Goal: Task Accomplishment & Management: Manage account settings

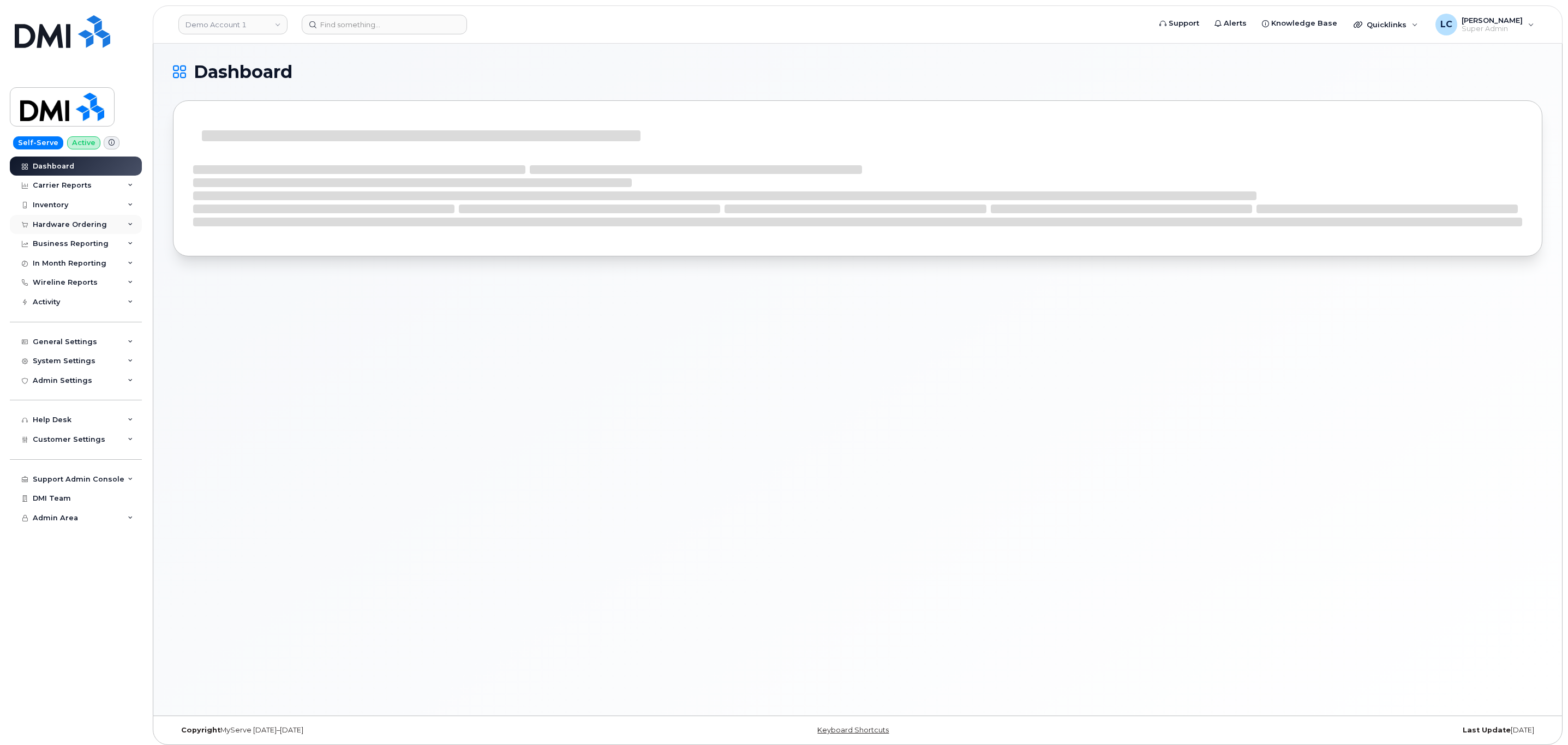
click at [91, 221] on div "Hardware Ordering" at bounding box center [70, 225] width 74 height 9
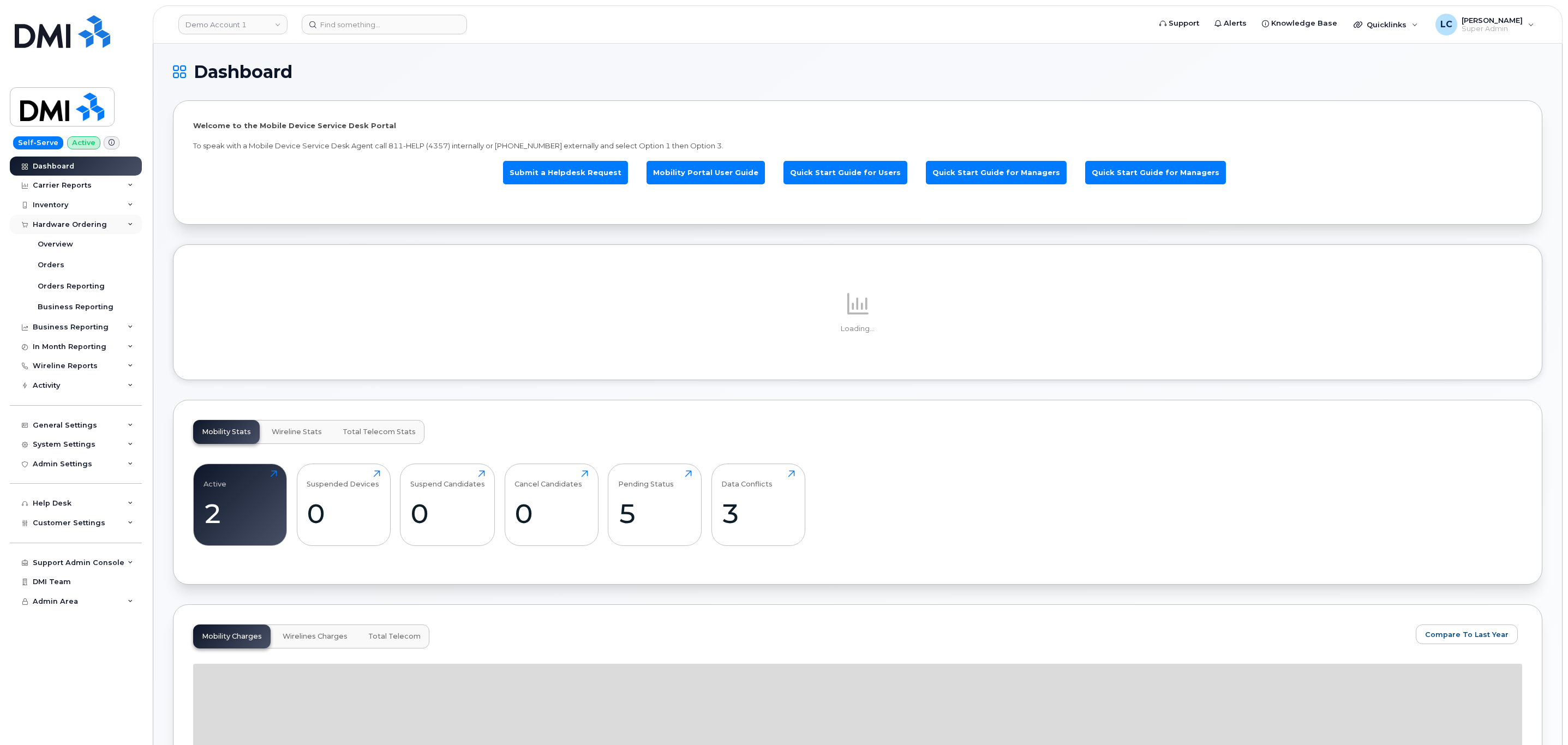
click at [91, 222] on div "Hardware Ordering" at bounding box center [70, 225] width 74 height 9
click at [102, 245] on div "Business Reporting" at bounding box center [71, 243] width 76 height 9
click at [103, 243] on div "Business Reporting" at bounding box center [71, 243] width 76 height 9
click at [82, 205] on div "Inventory" at bounding box center [75, 205] width 132 height 19
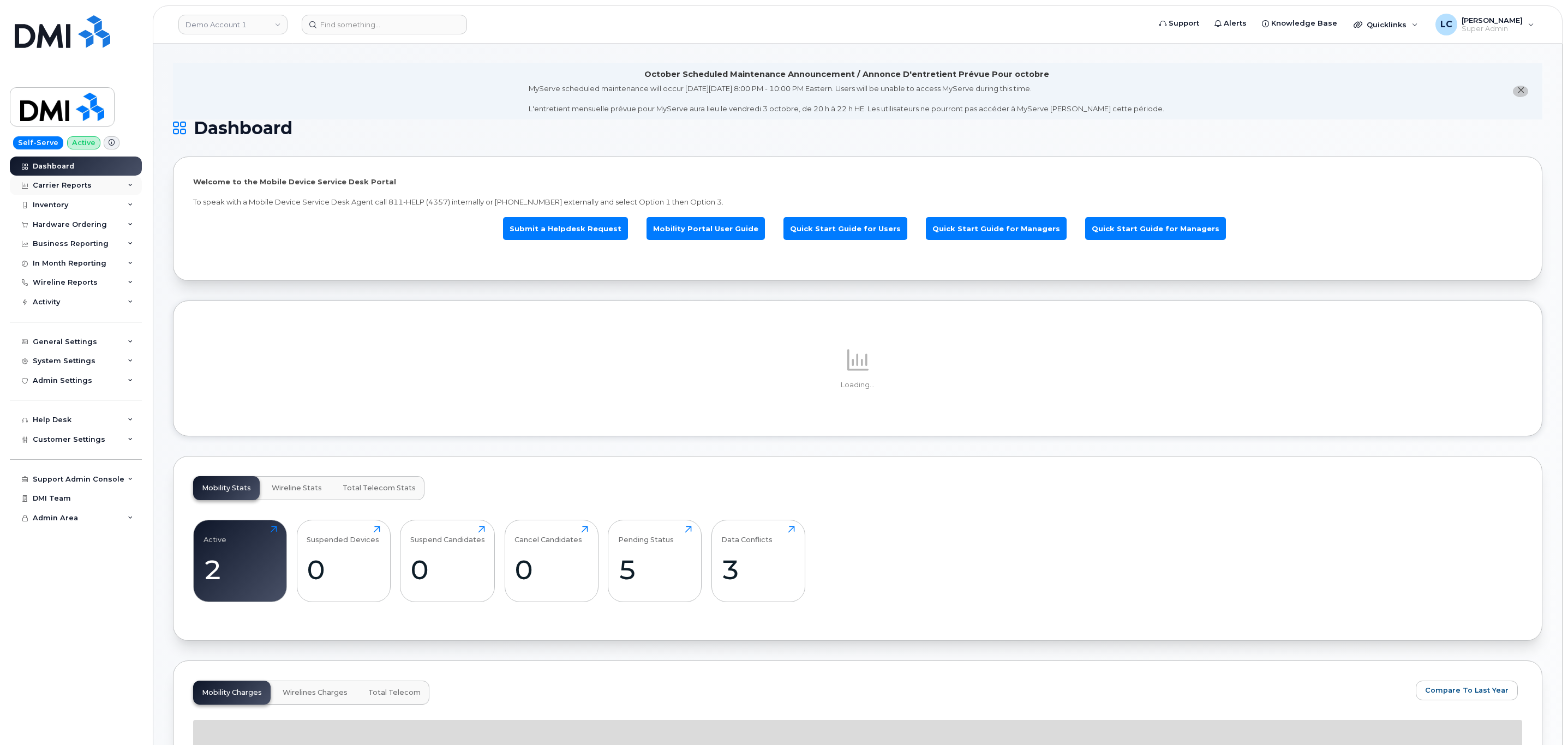
click at [80, 188] on div "Carrier Reports" at bounding box center [62, 186] width 59 height 9
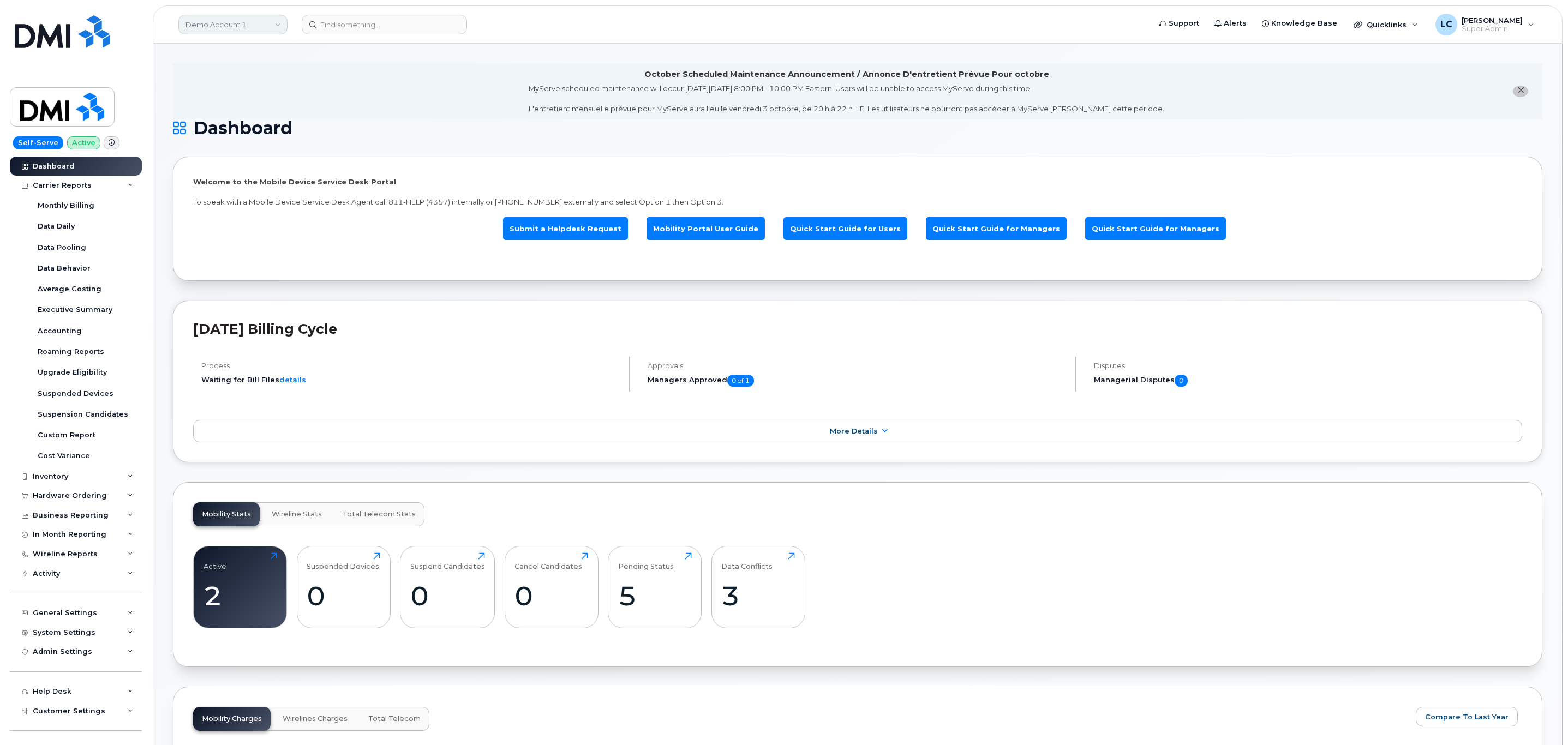
click at [274, 18] on link "Demo Account 1" at bounding box center [233, 24] width 109 height 19
click at [216, 46] on input at bounding box center [260, 52] width 143 height 19
click at [218, 46] on input at bounding box center [260, 52] width 143 height 19
type input "woodward"
click at [229, 103] on span "[PERSON_NAME] Group of Companies" at bounding box center [251, 103] width 125 height 21
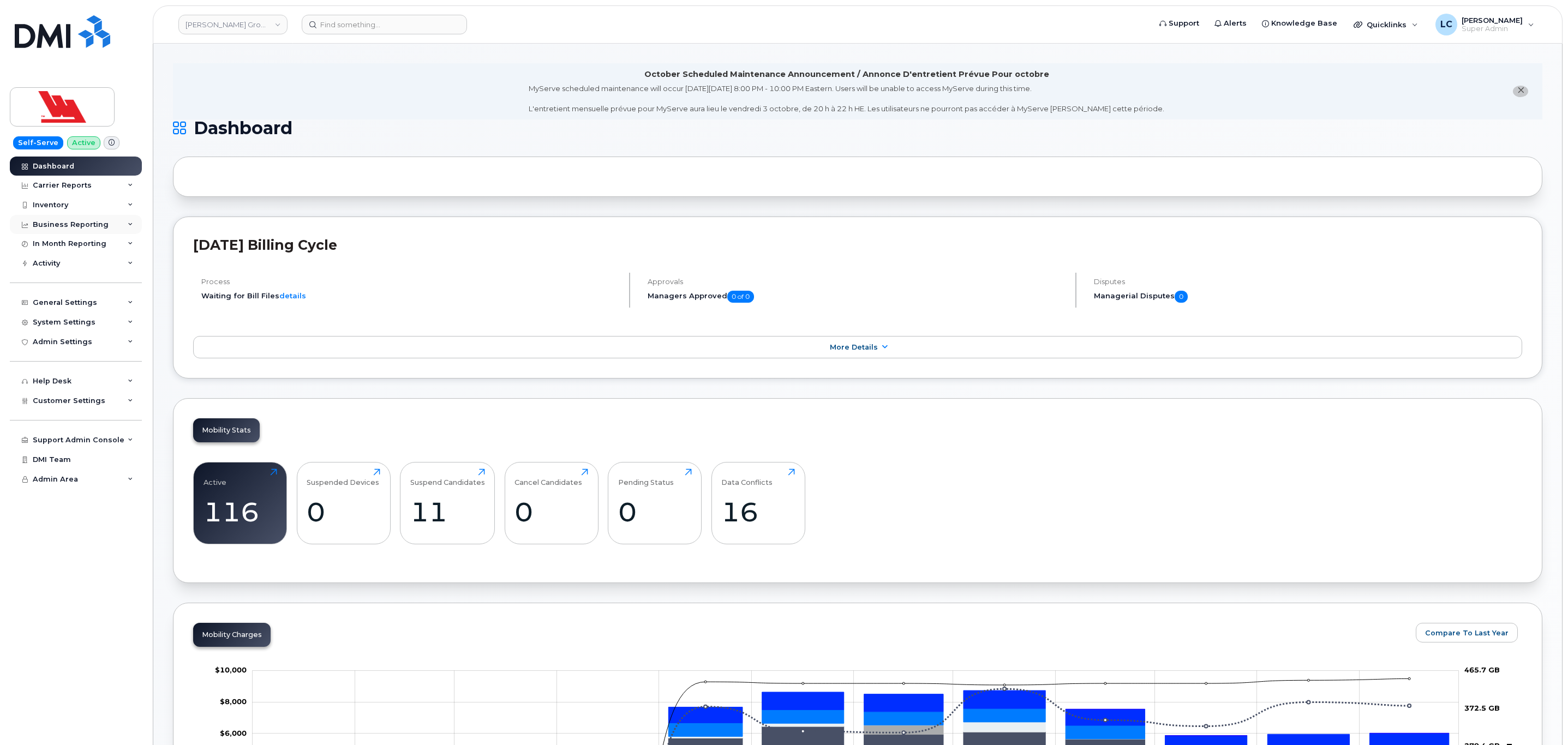
click at [124, 226] on div "Business Reporting" at bounding box center [75, 225] width 132 height 19
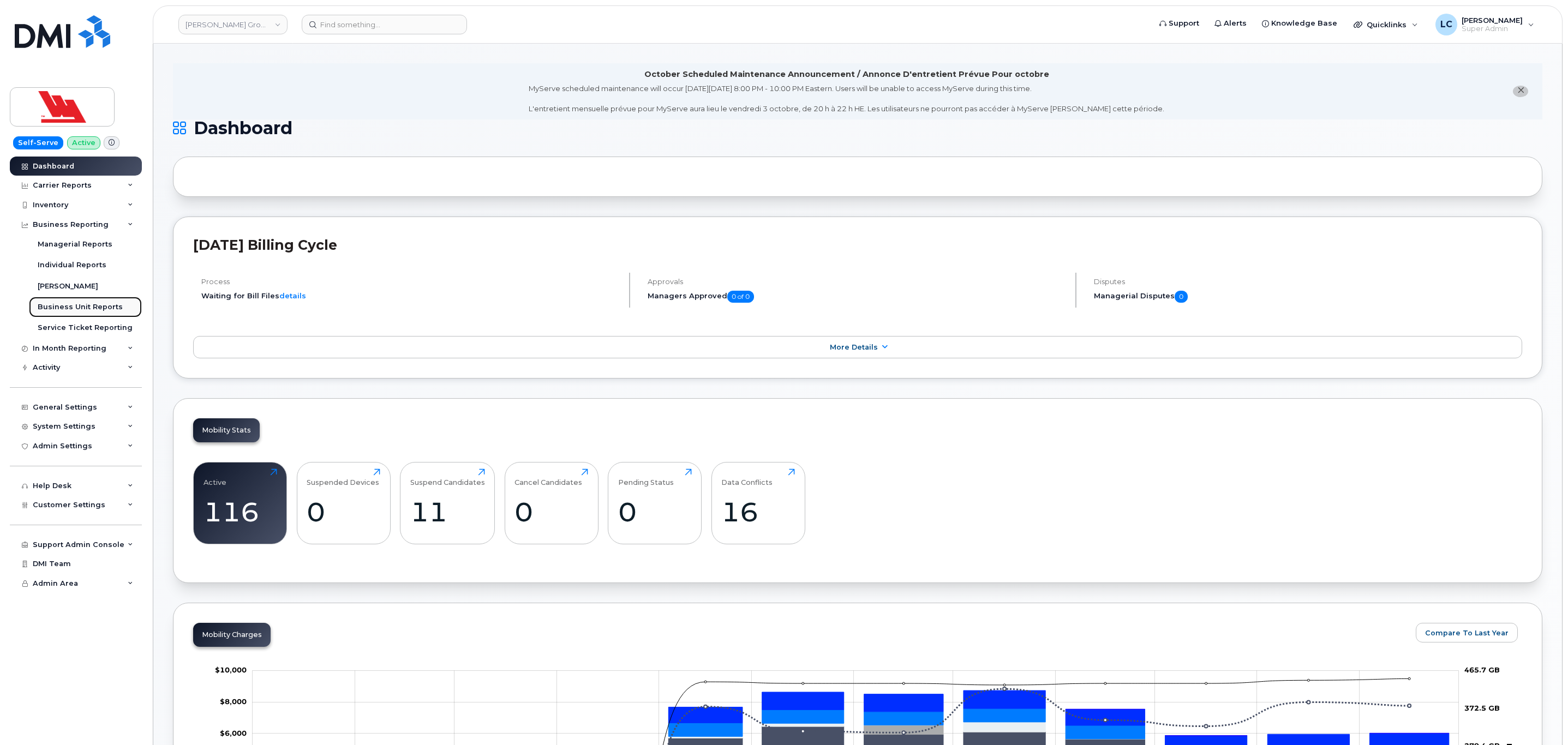
click at [99, 308] on div "Business Unit Reports" at bounding box center [80, 307] width 85 height 10
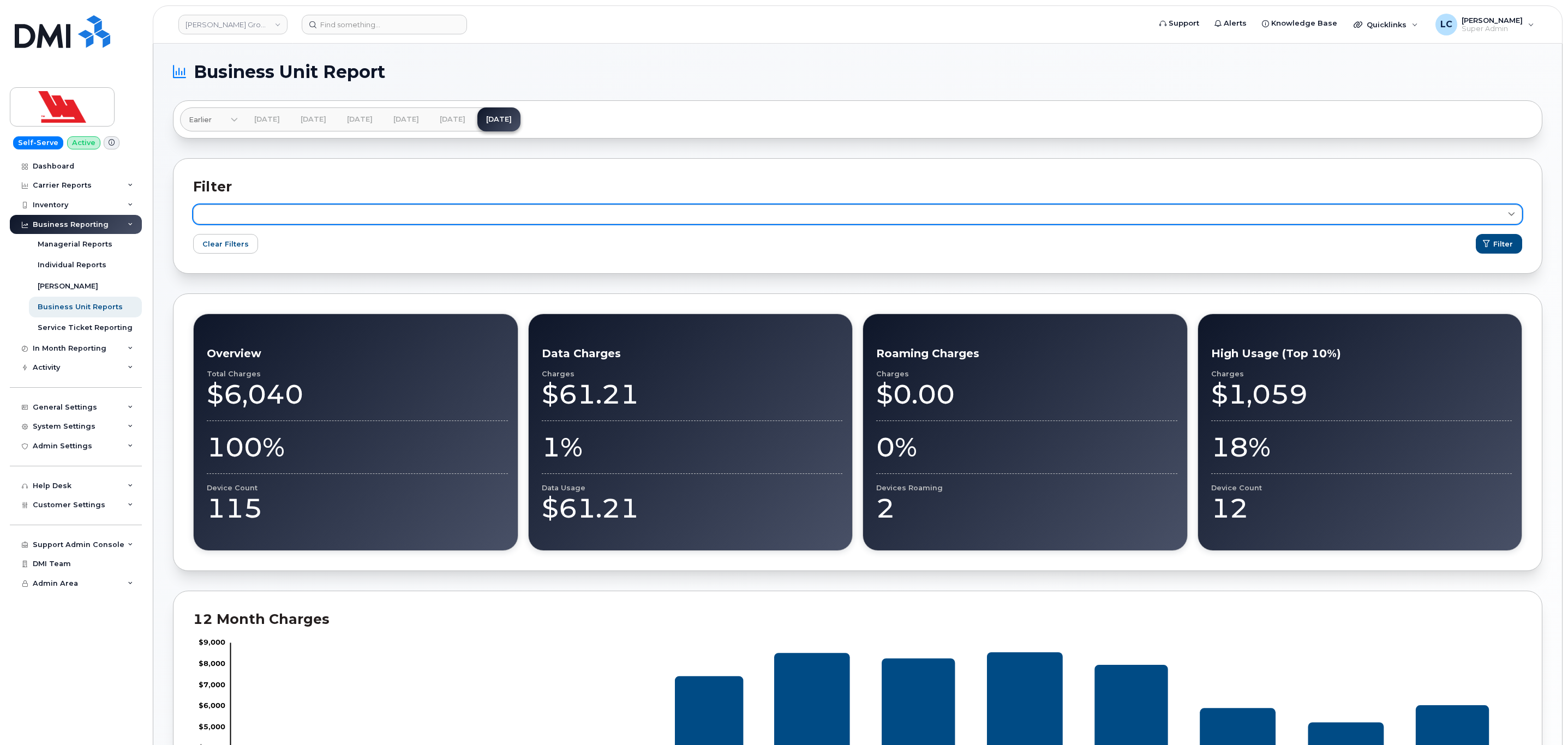
click at [385, 223] on link at bounding box center [857, 214] width 1329 height 19
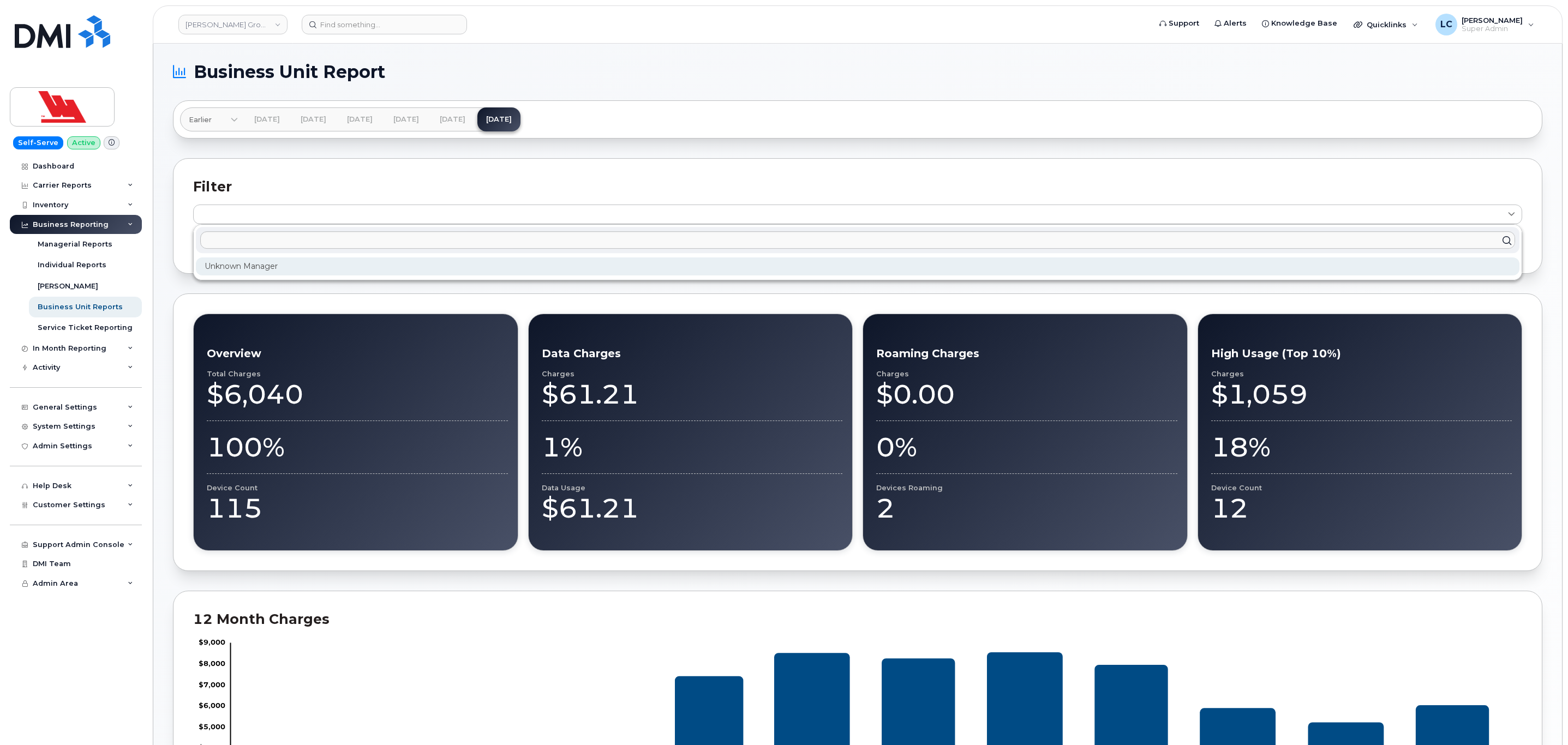
click at [293, 271] on div "Unknown Manager" at bounding box center [858, 267] width 1323 height 18
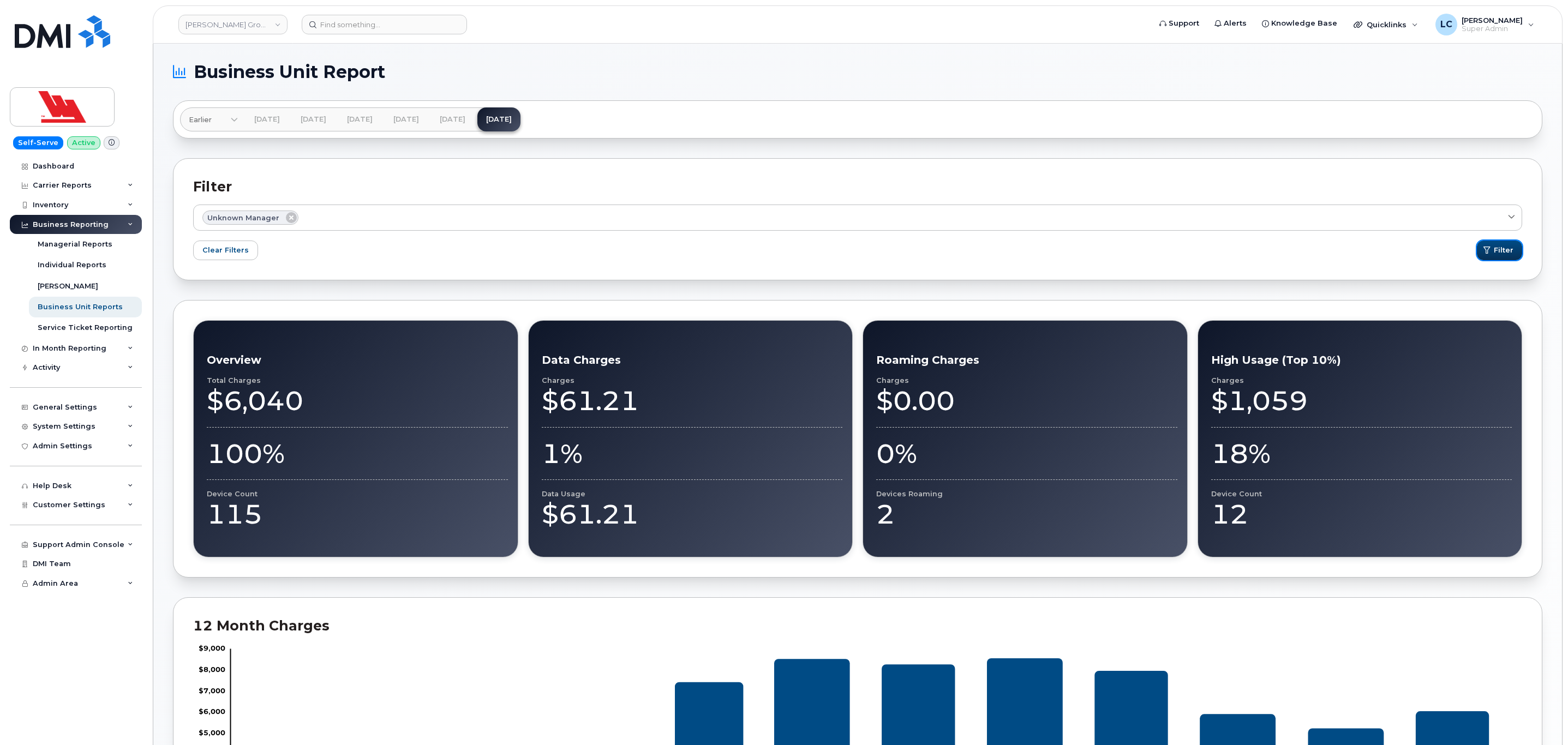
click at [1514, 255] on button "Filter" at bounding box center [1499, 250] width 45 height 19
click at [86, 203] on div "Inventory" at bounding box center [75, 205] width 132 height 19
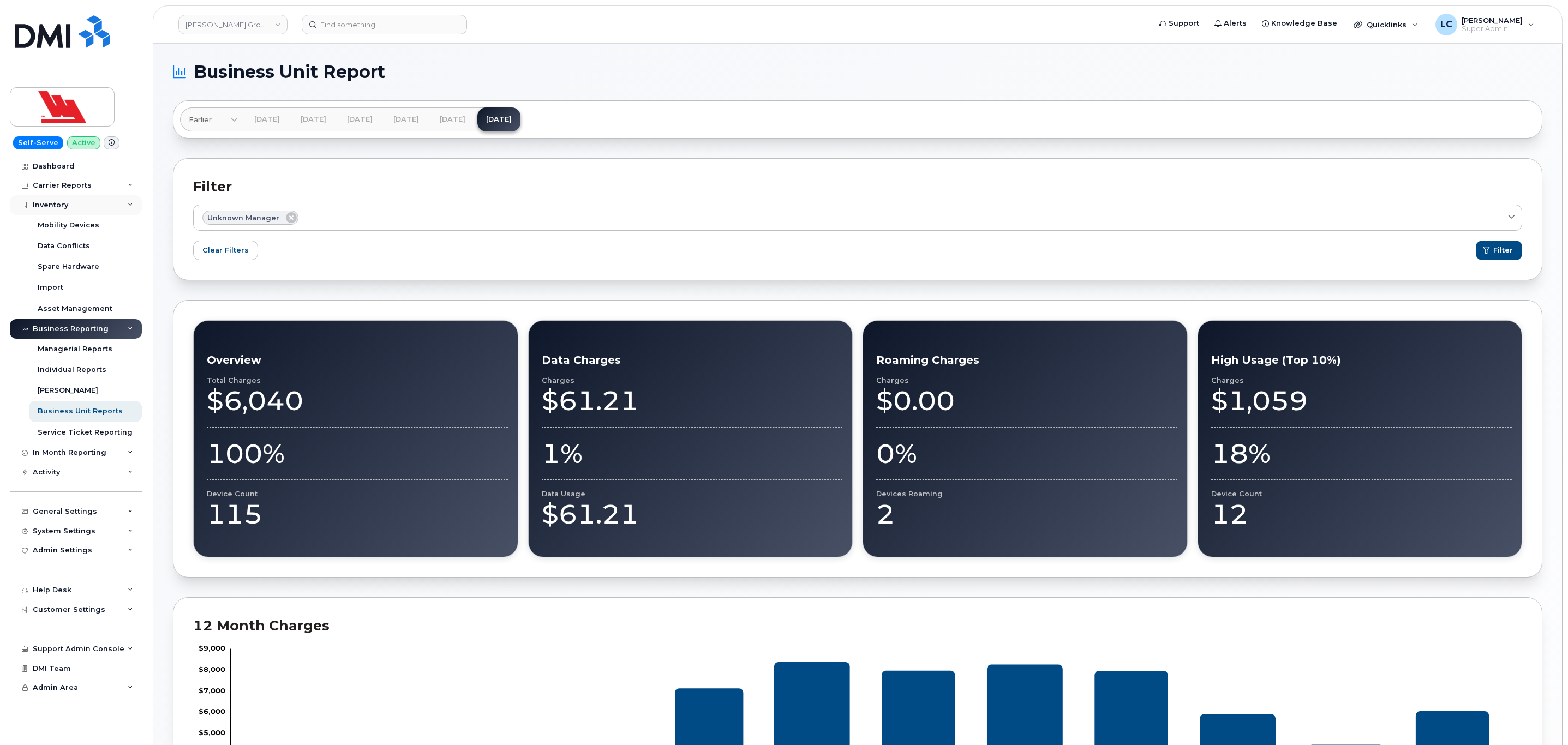
click at [90, 203] on div "Inventory" at bounding box center [75, 205] width 132 height 19
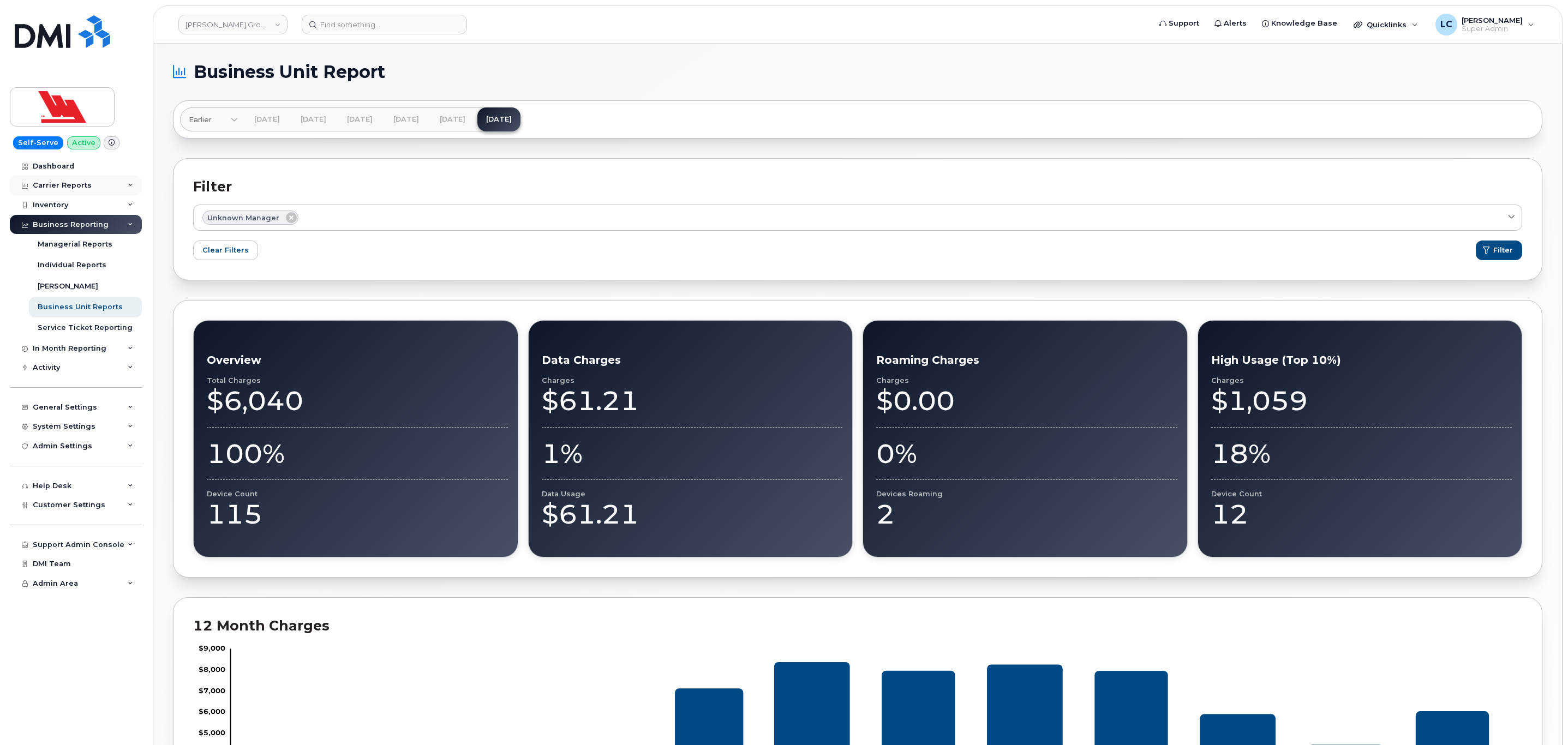
click at [99, 183] on div "Carrier Reports" at bounding box center [75, 186] width 132 height 19
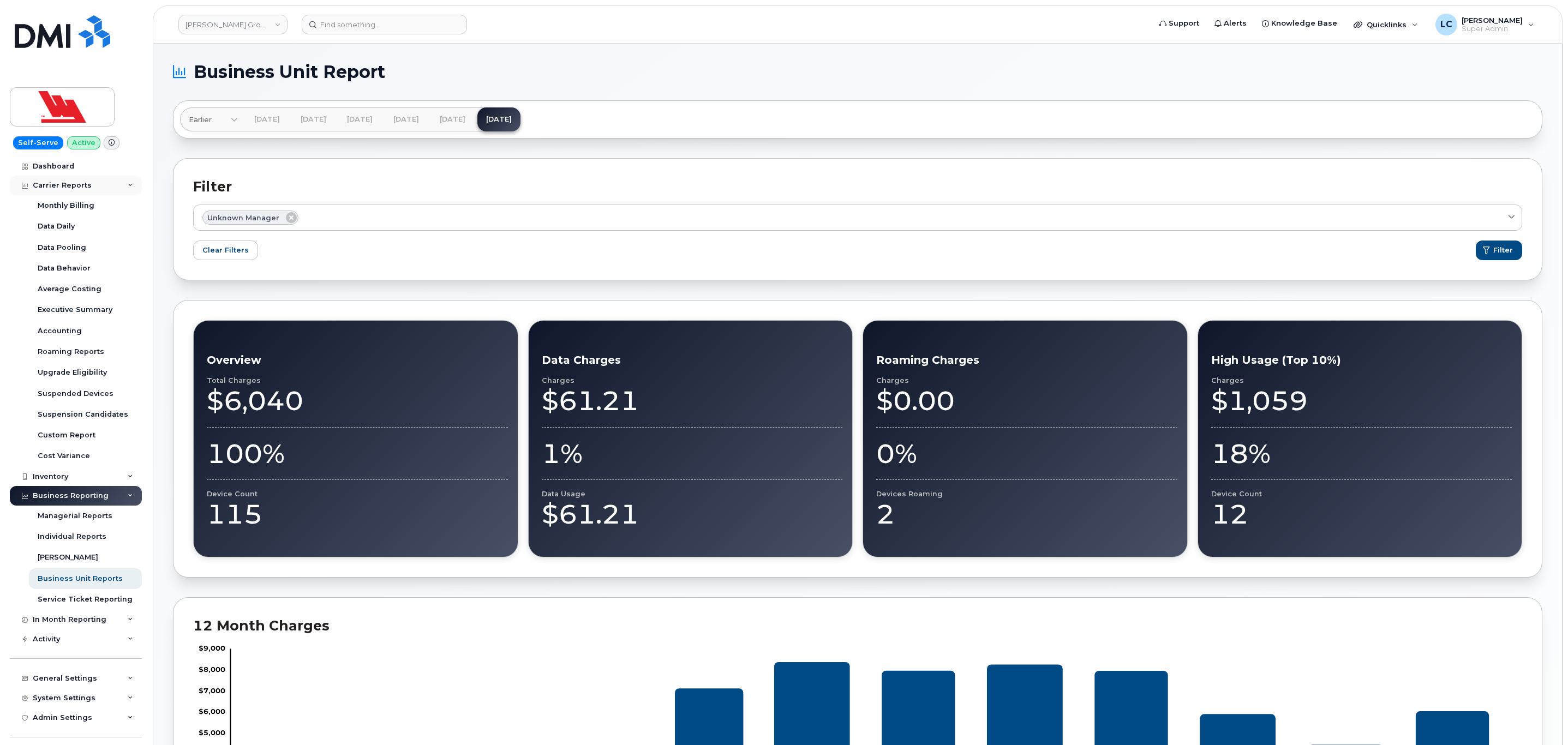
click at [99, 183] on div "Carrier Reports" at bounding box center [75, 186] width 132 height 19
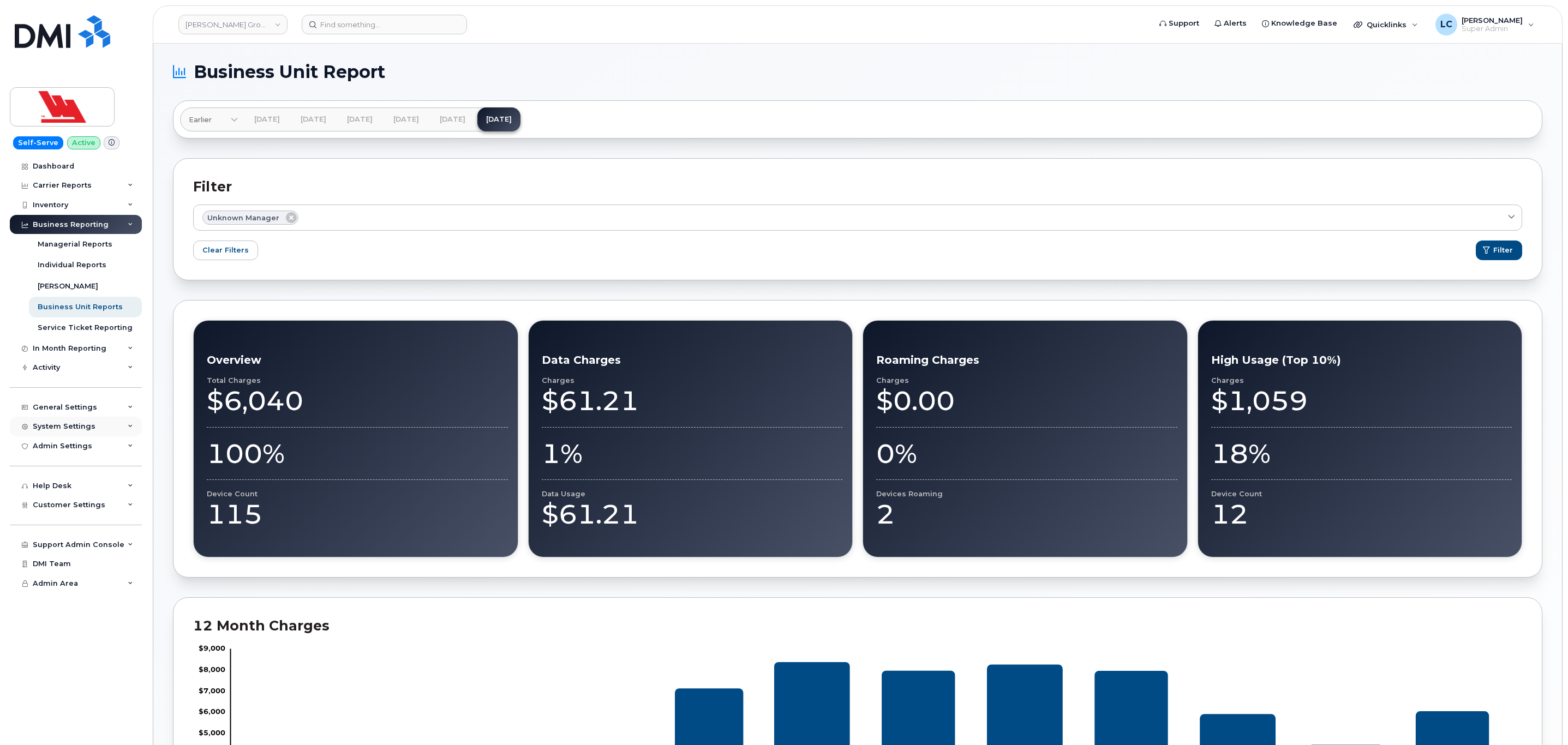
click at [103, 428] on div "System Settings" at bounding box center [75, 427] width 132 height 19
click at [112, 413] on div "General Settings" at bounding box center [75, 407] width 132 height 19
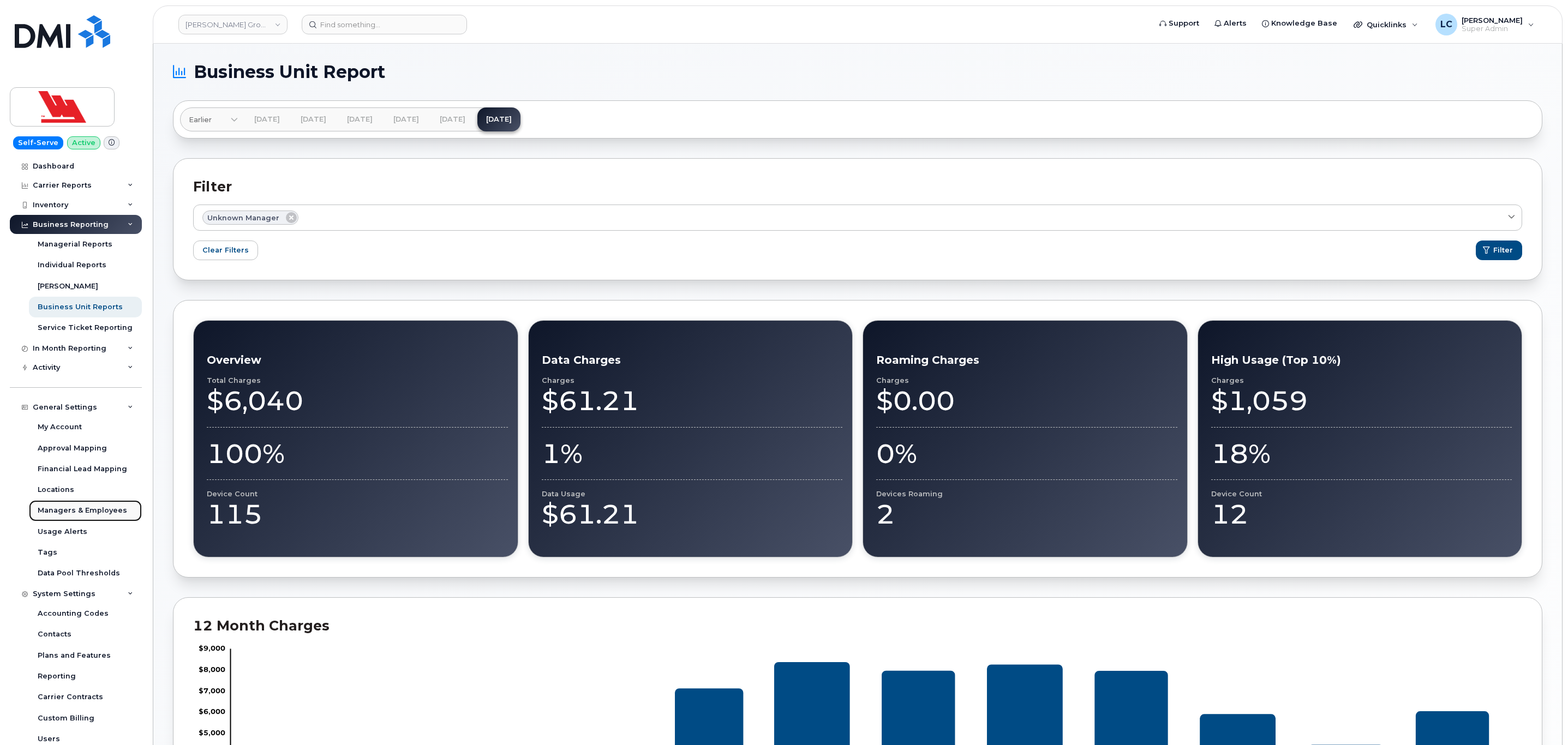
click at [99, 511] on div "Managers & Employees" at bounding box center [82, 511] width 89 height 10
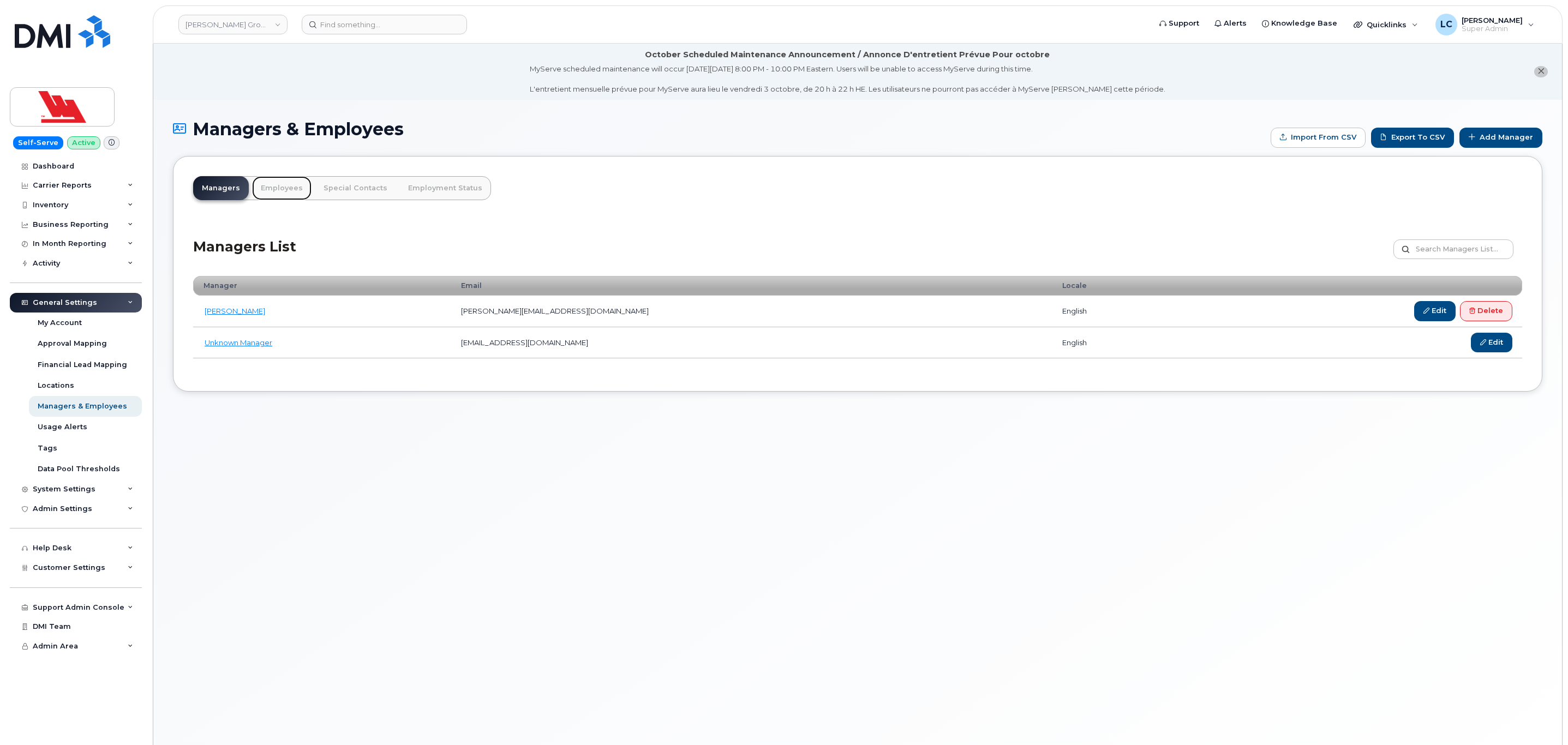
click at [299, 189] on link "Employees" at bounding box center [282, 188] width 60 height 24
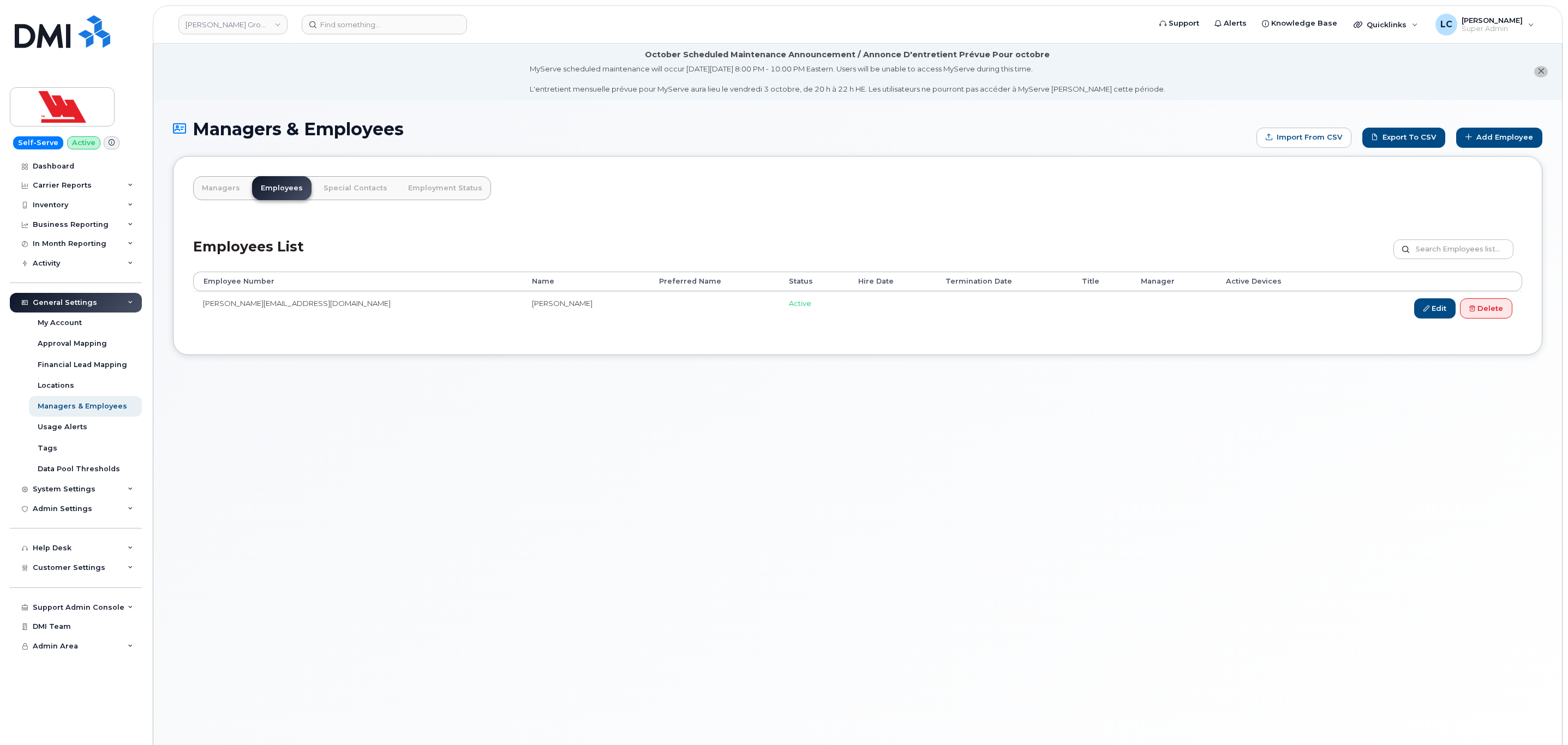
click at [995, 226] on div "Employees List Customize Filter Refresh Export" at bounding box center [857, 245] width 1329 height 52
click at [1435, 314] on link "Edit" at bounding box center [1435, 308] width 41 height 20
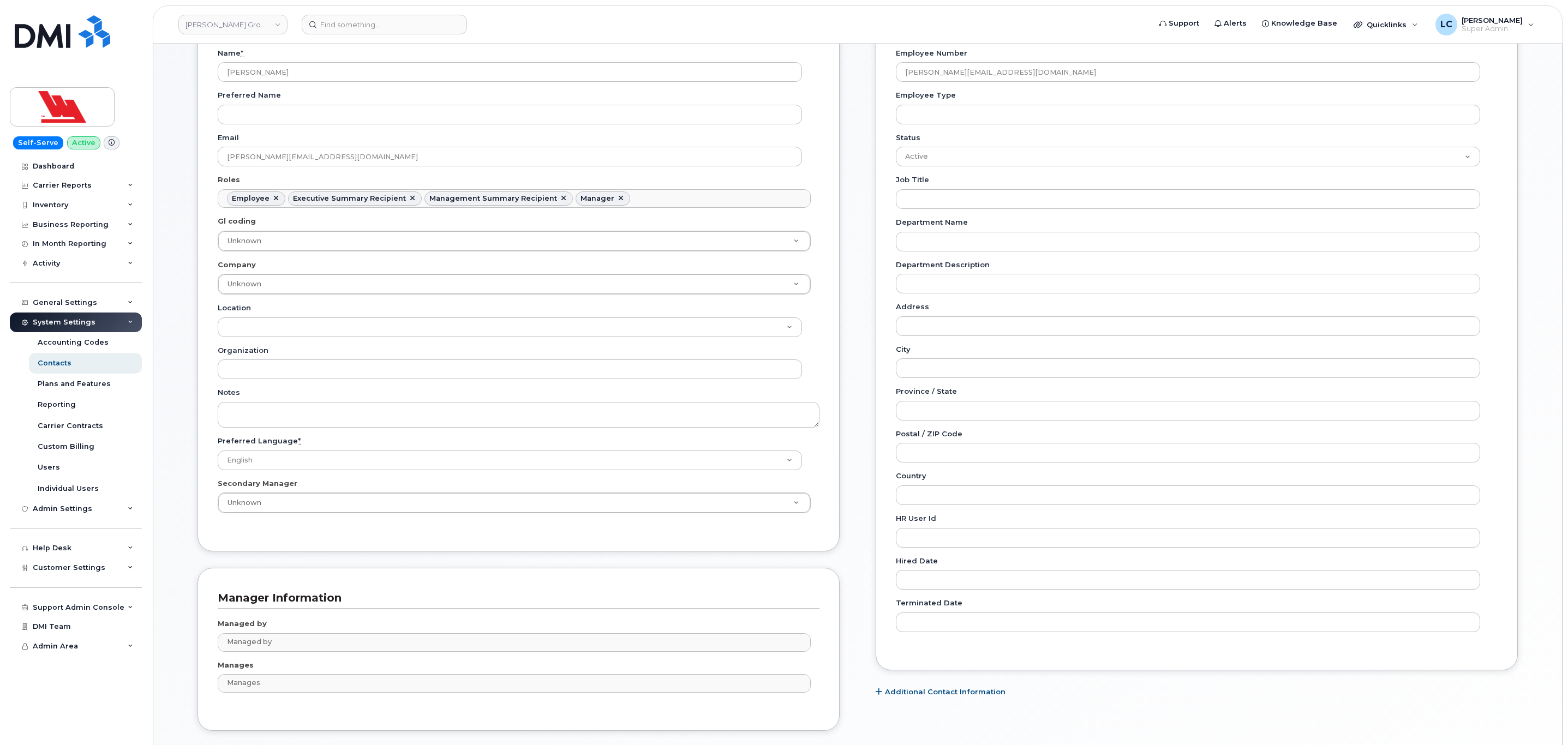
scroll to position [245, 0]
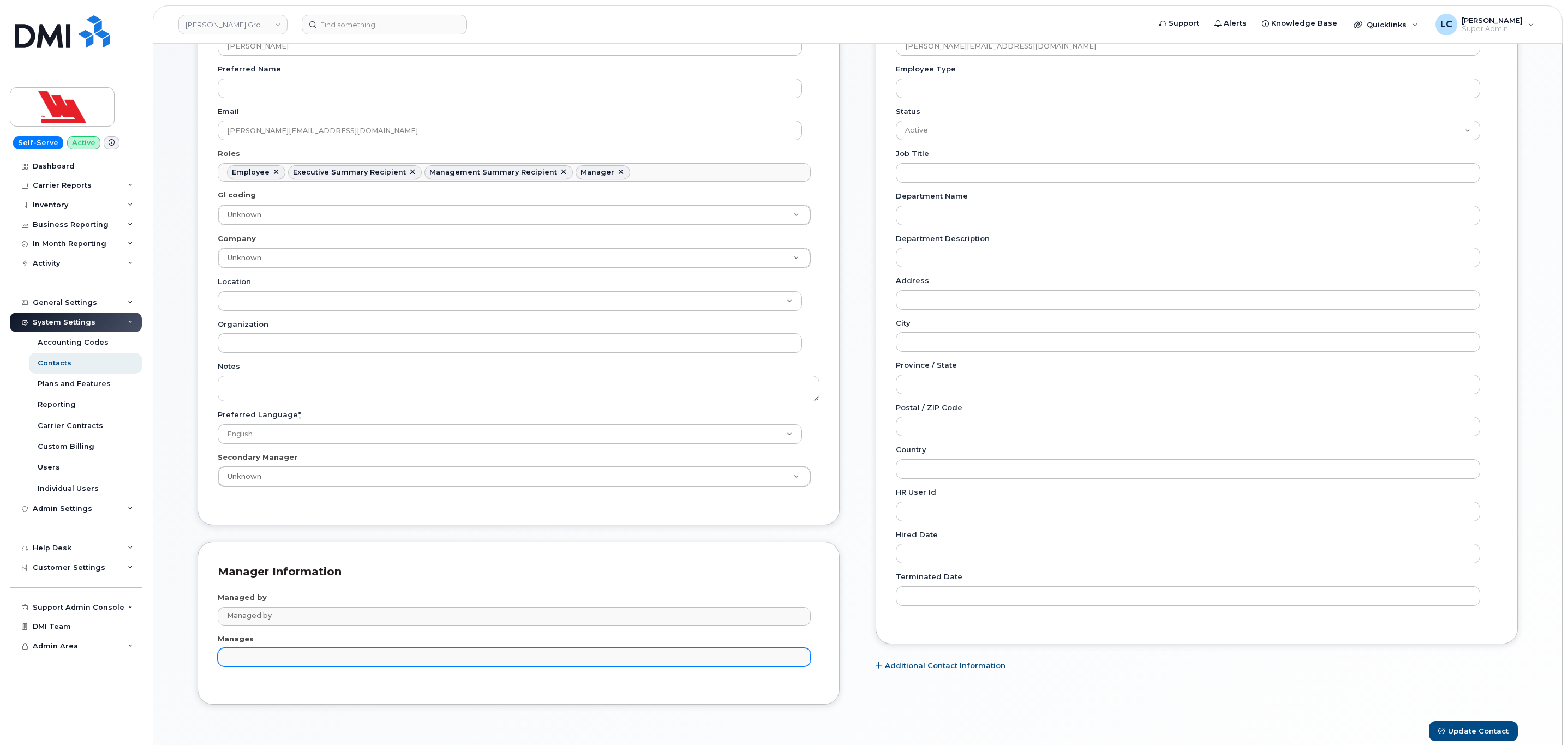
click at [327, 665] on input "text" at bounding box center [515, 657] width 582 height 15
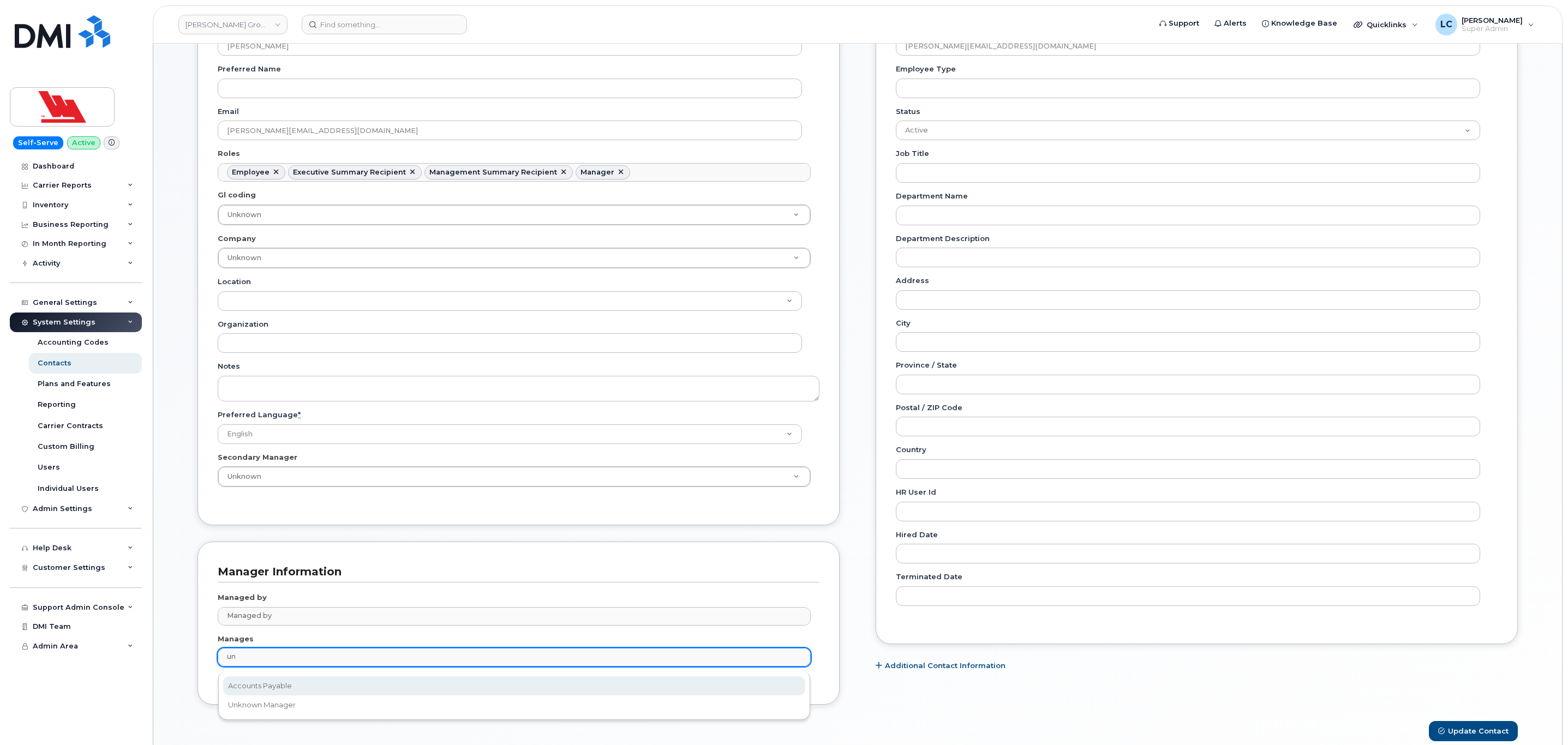
type input "u"
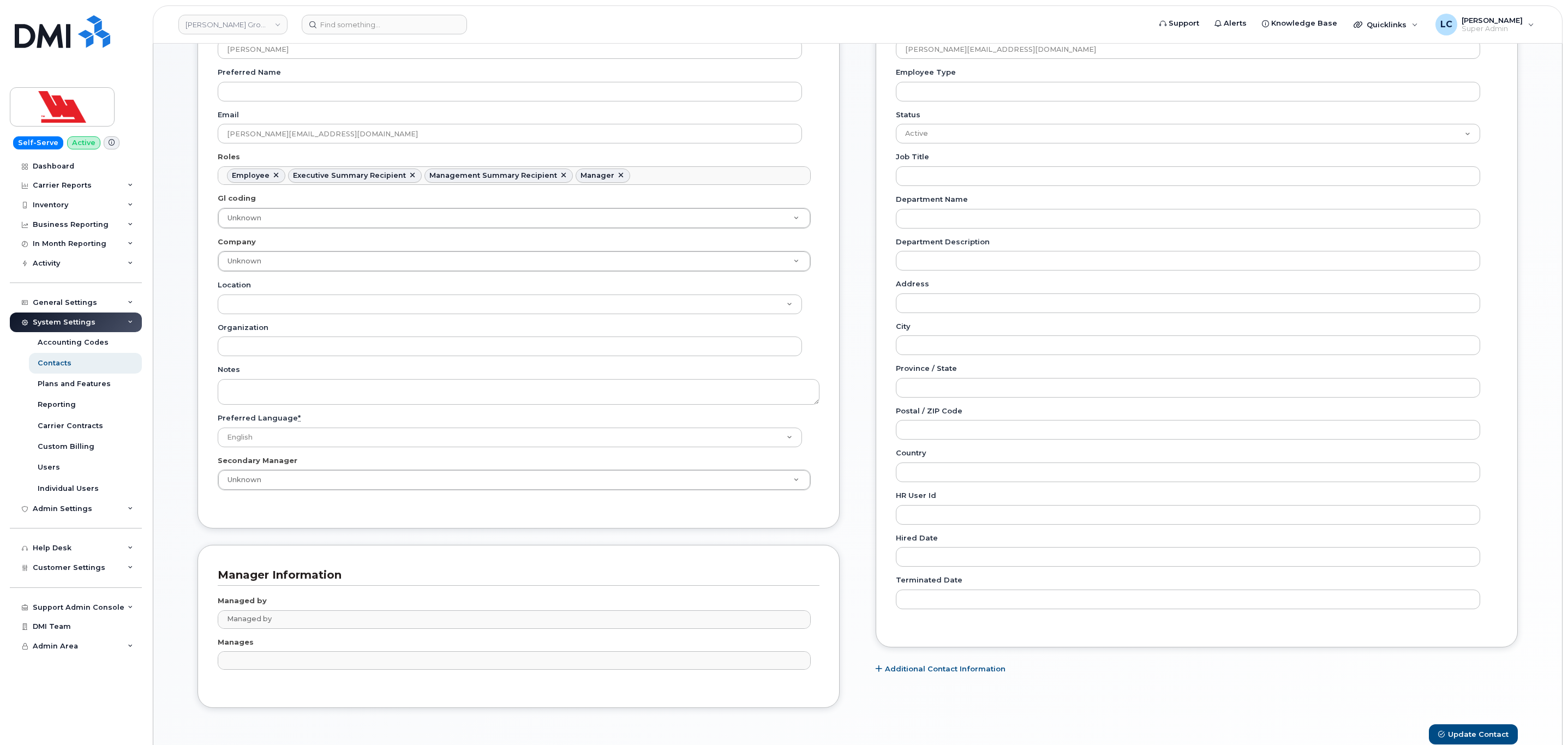
scroll to position [491, 0]
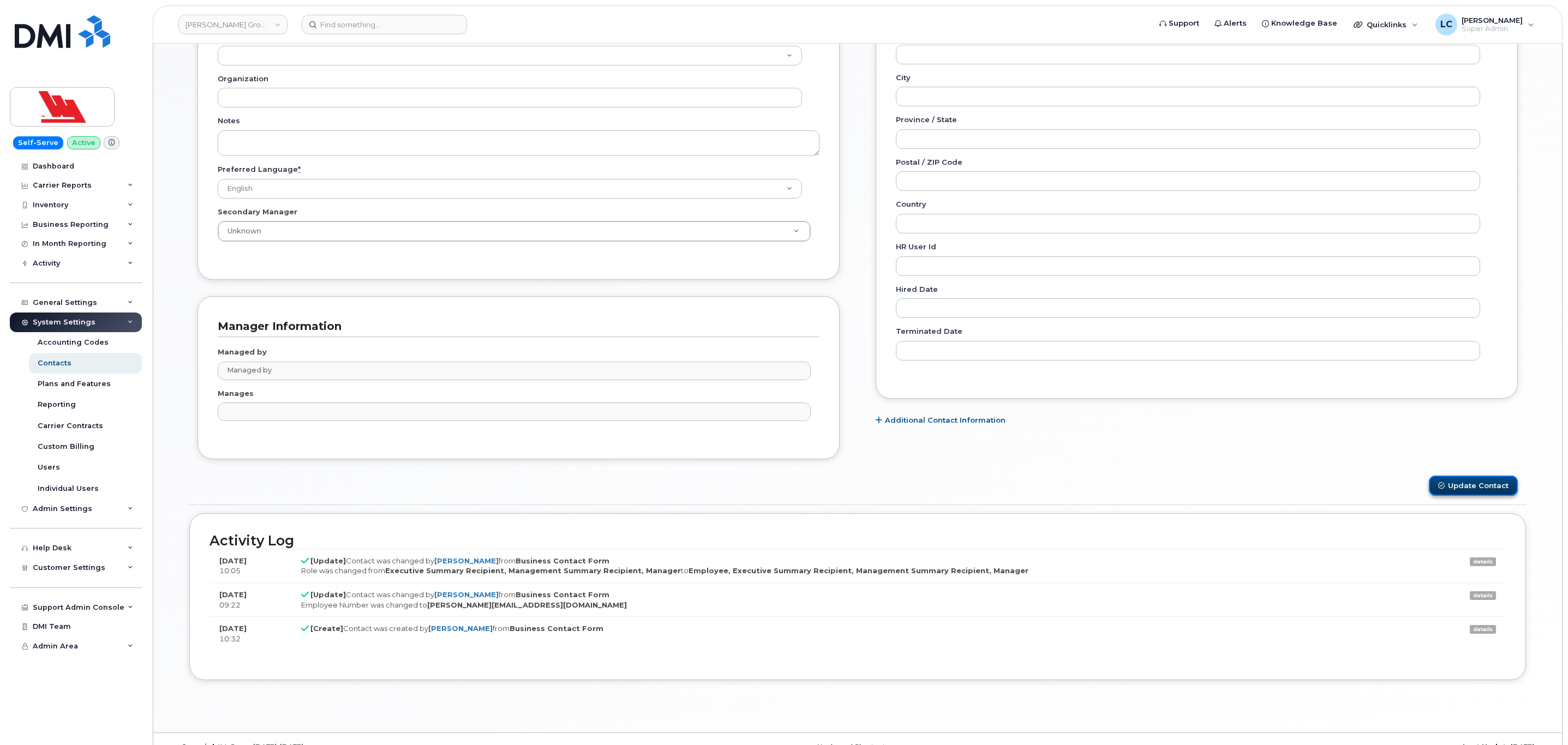
type input "Manages"
drag, startPoint x: 1480, startPoint y: 486, endPoint x: 1430, endPoint y: 488, distance: 50.0
click at [1480, 486] on button "Update Contact" at bounding box center [1473, 486] width 89 height 20
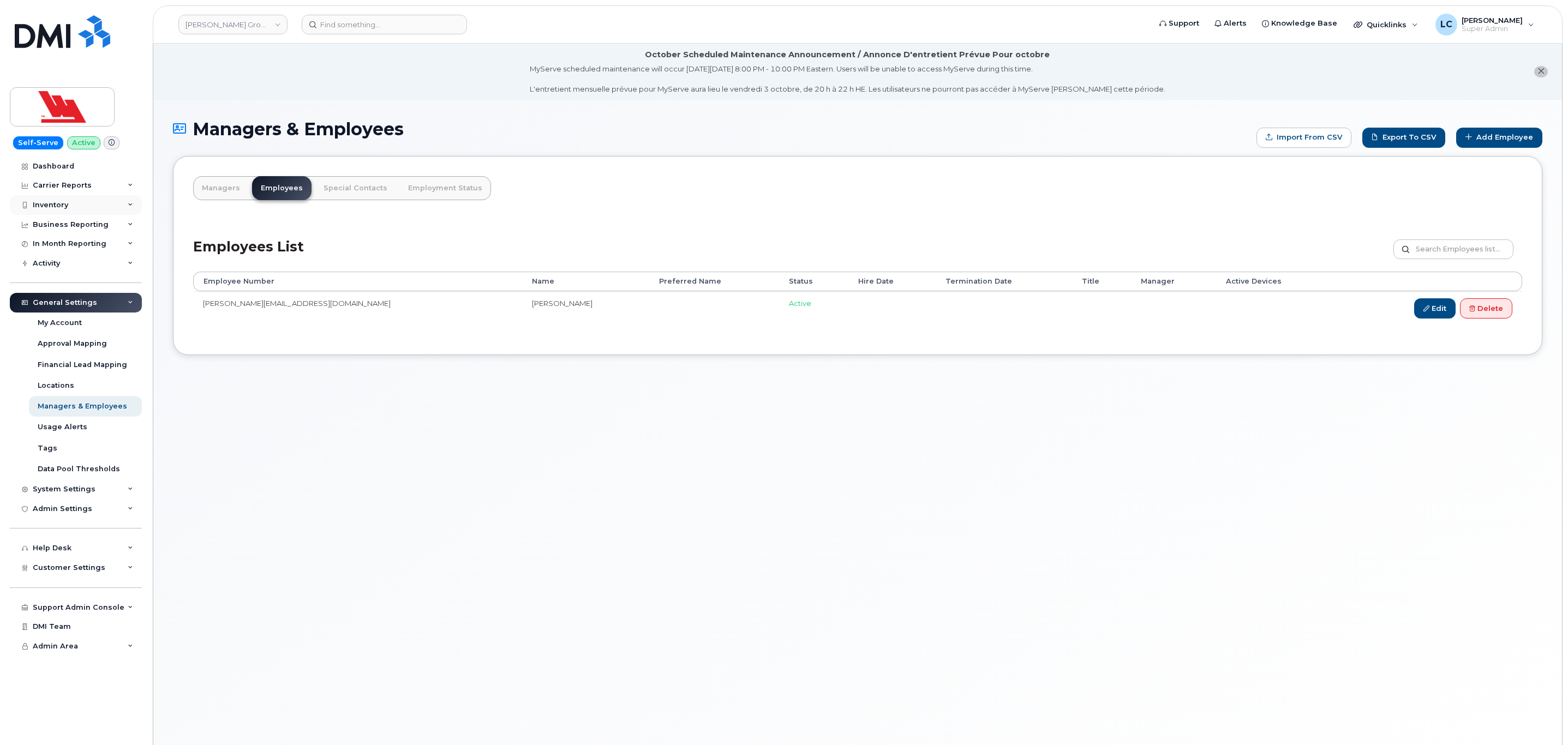
click at [113, 197] on div "Inventory" at bounding box center [75, 205] width 132 height 19
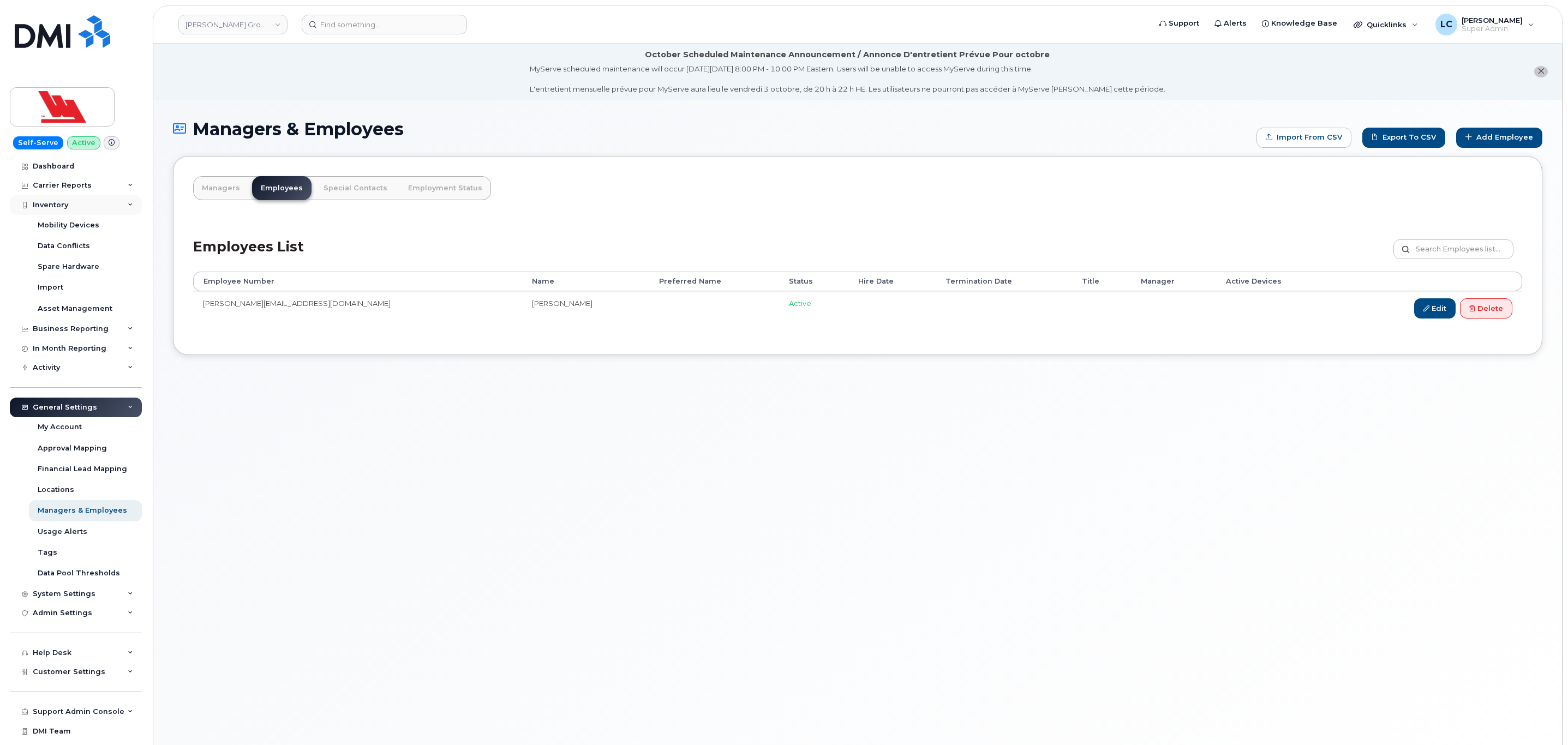
click at [113, 197] on div "Inventory" at bounding box center [75, 205] width 132 height 19
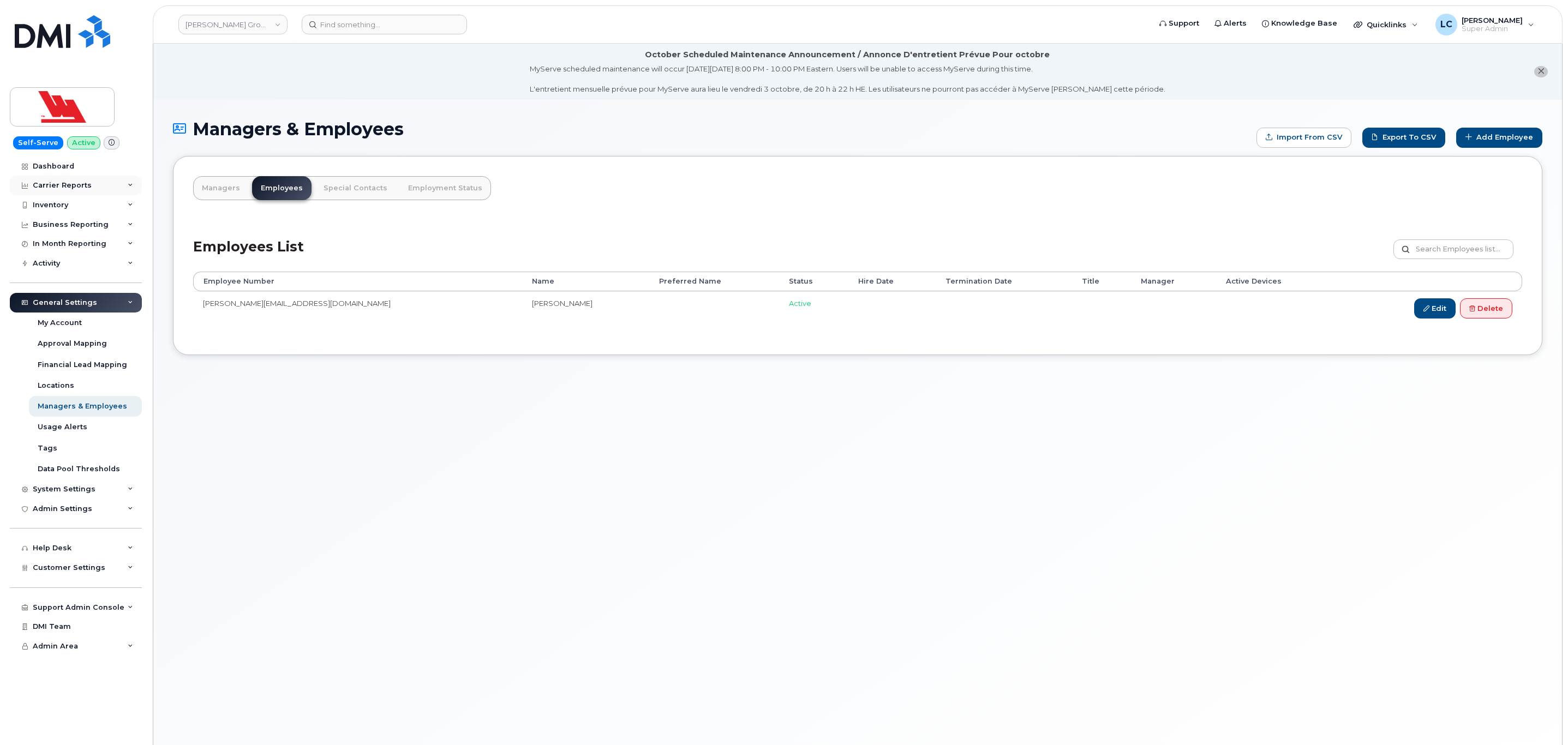
click at [110, 176] on div "Carrier Reports" at bounding box center [75, 186] width 132 height 19
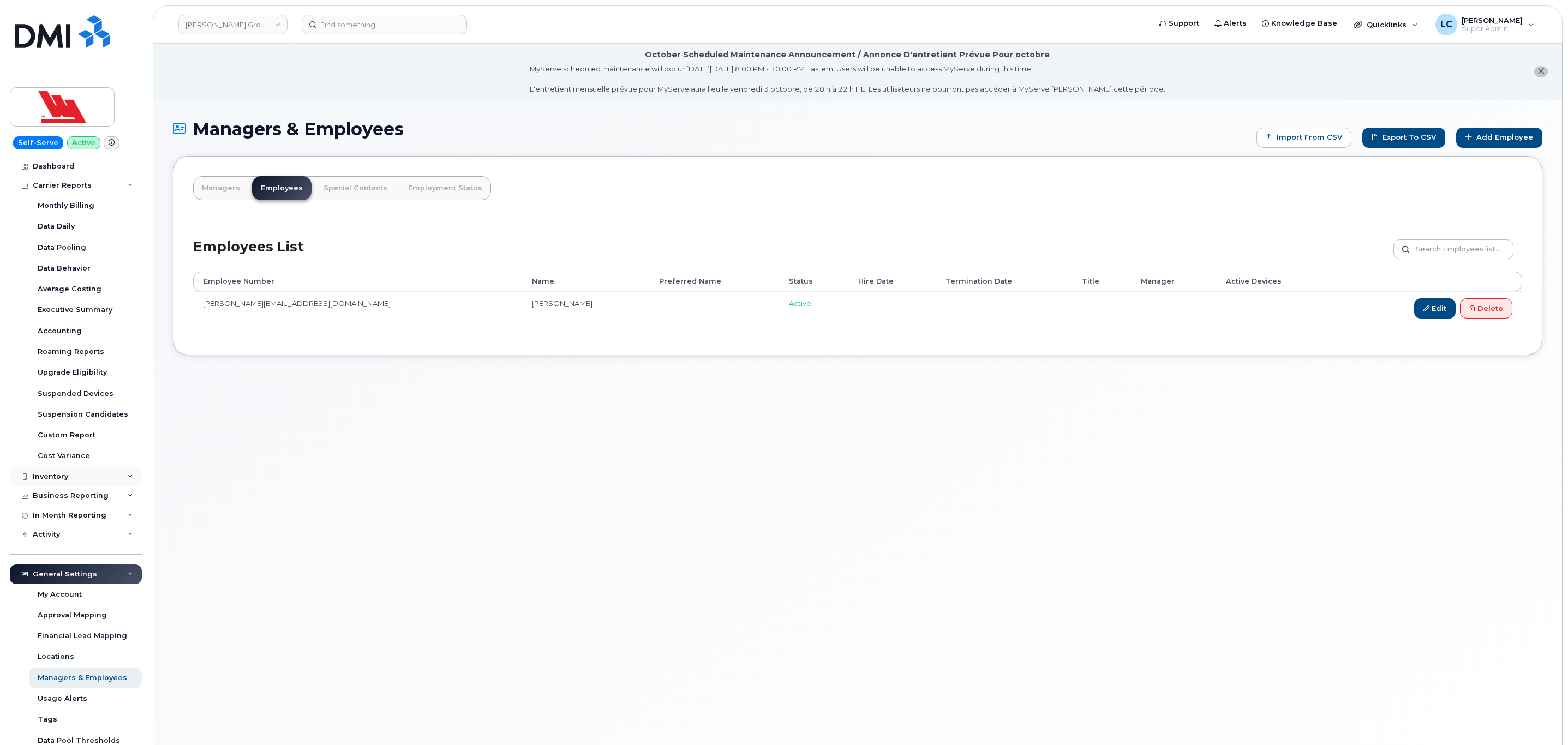
click at [84, 472] on div "Inventory" at bounding box center [75, 477] width 132 height 19
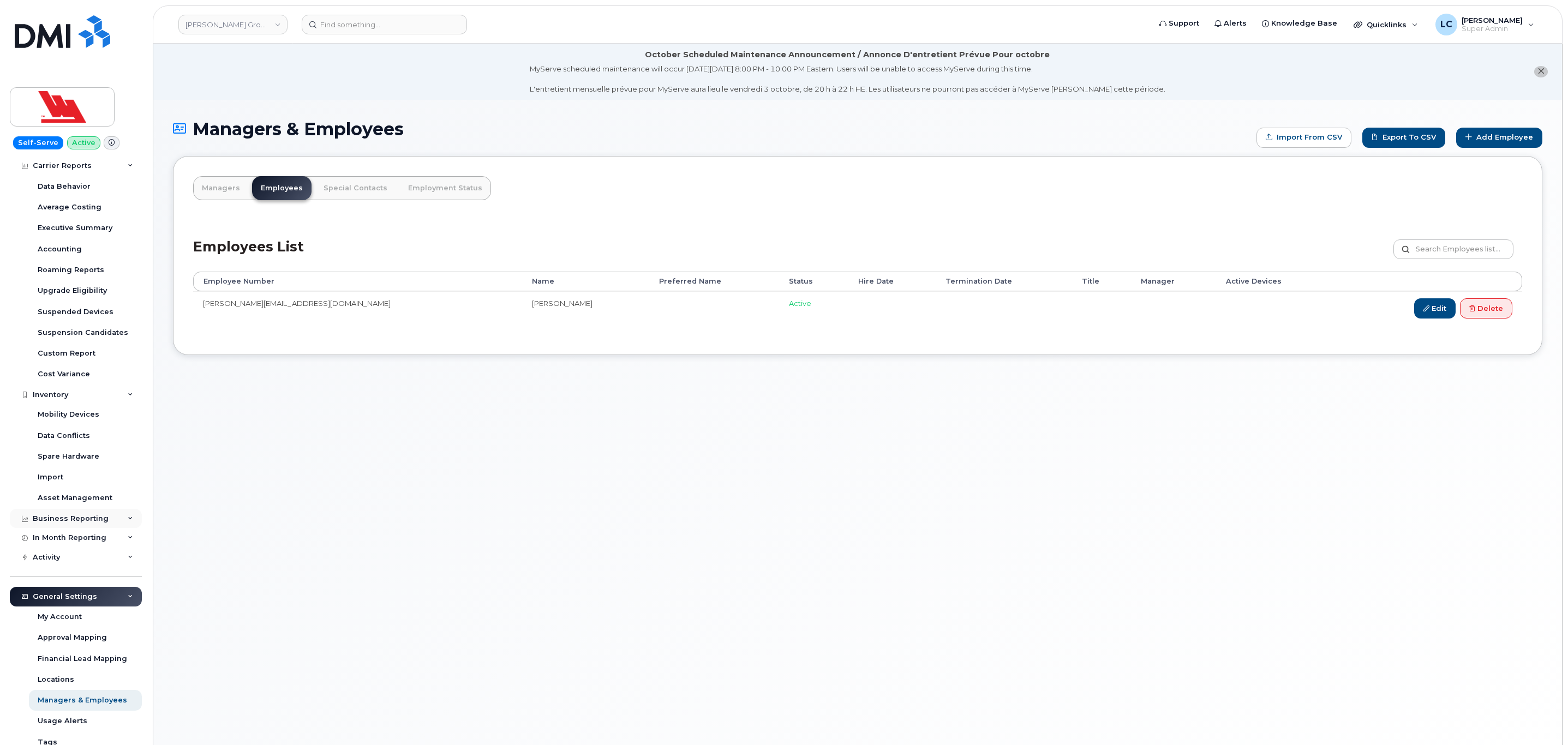
click at [108, 511] on div "Business Reporting" at bounding box center [75, 519] width 132 height 19
click at [102, 597] on div "Business Unit Reports" at bounding box center [80, 601] width 85 height 10
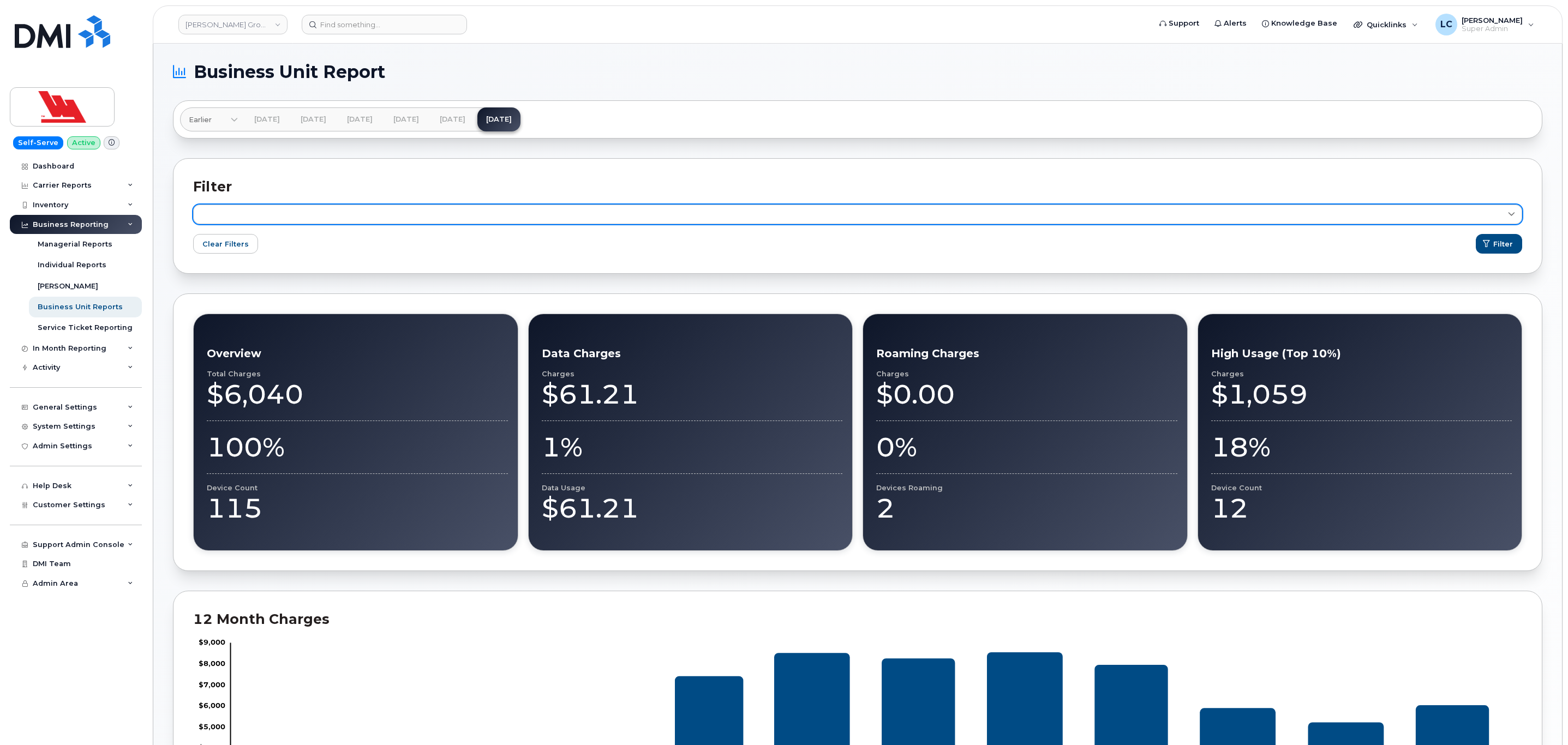
click at [422, 216] on link at bounding box center [857, 214] width 1329 height 19
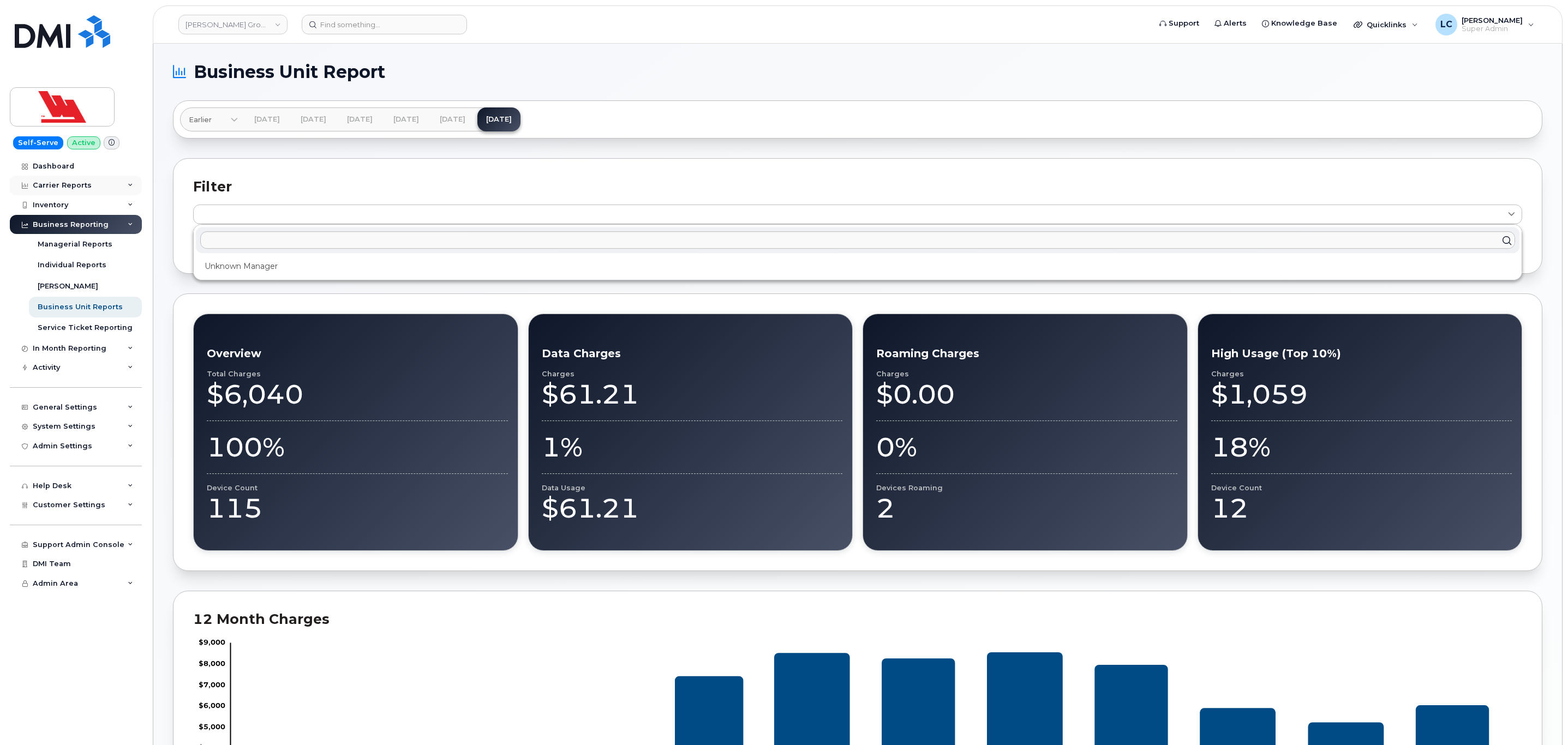
click at [90, 183] on div "Carrier Reports" at bounding box center [75, 186] width 132 height 19
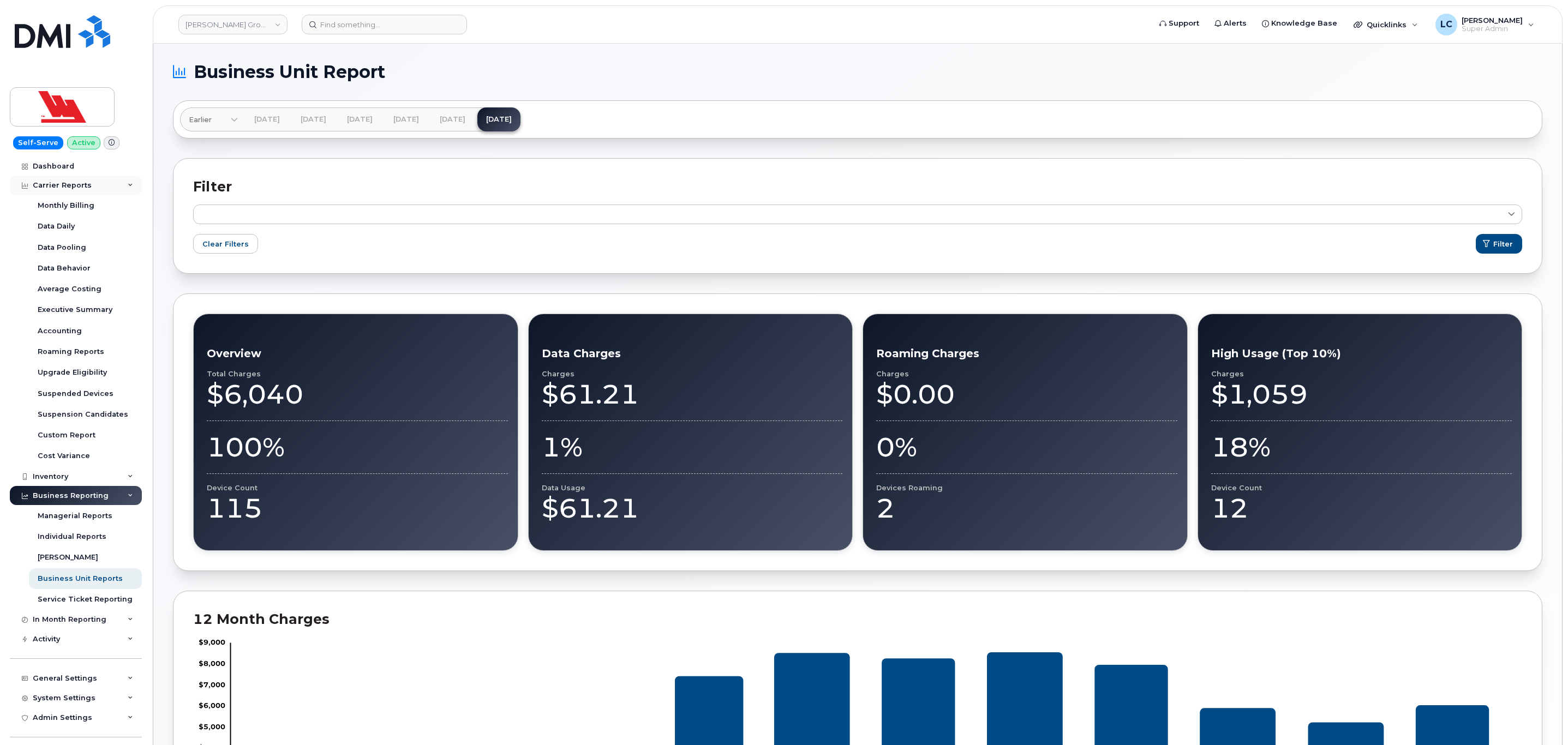
click at [92, 181] on div "Carrier Reports" at bounding box center [75, 186] width 132 height 19
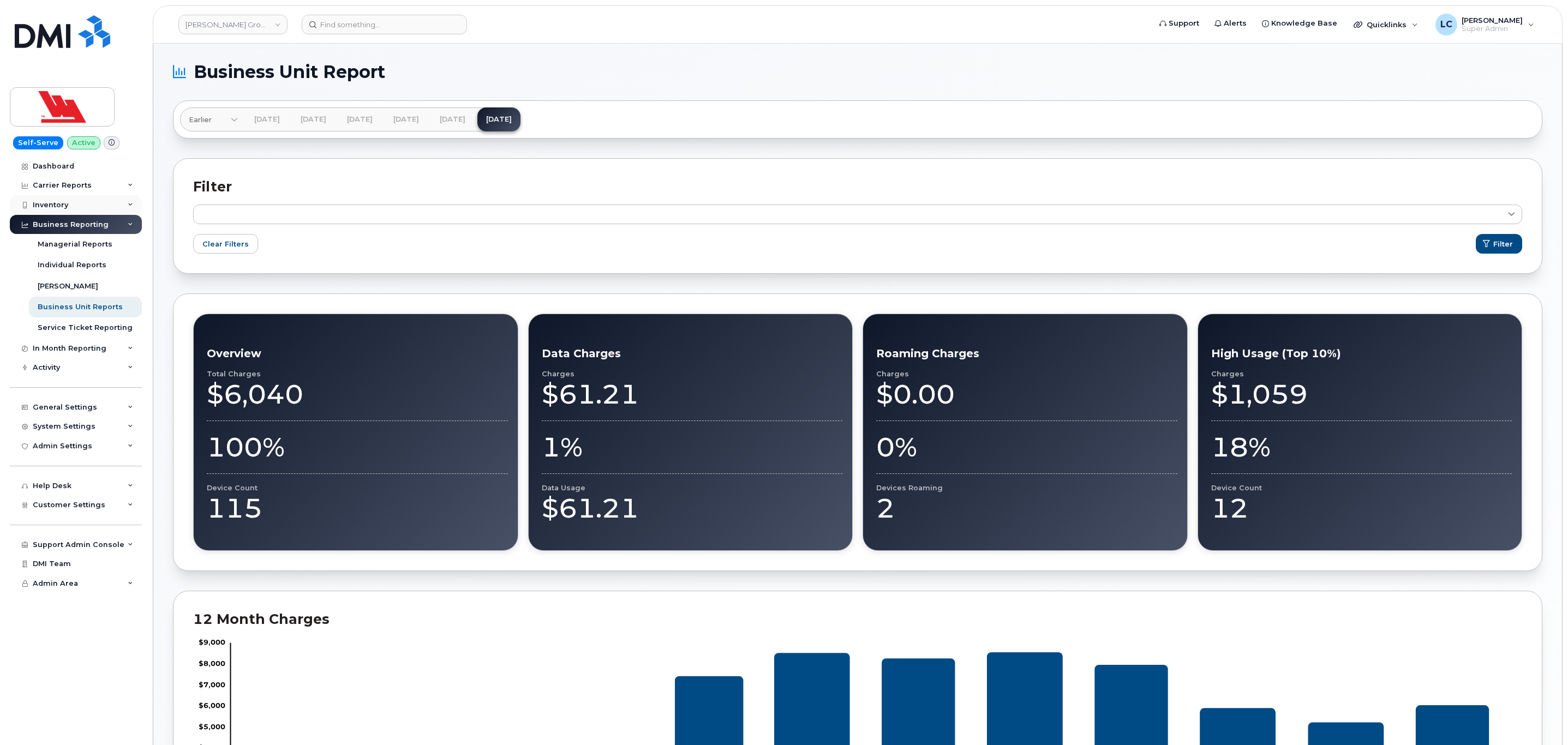
click at [102, 195] on div "Inventory" at bounding box center [75, 205] width 132 height 19
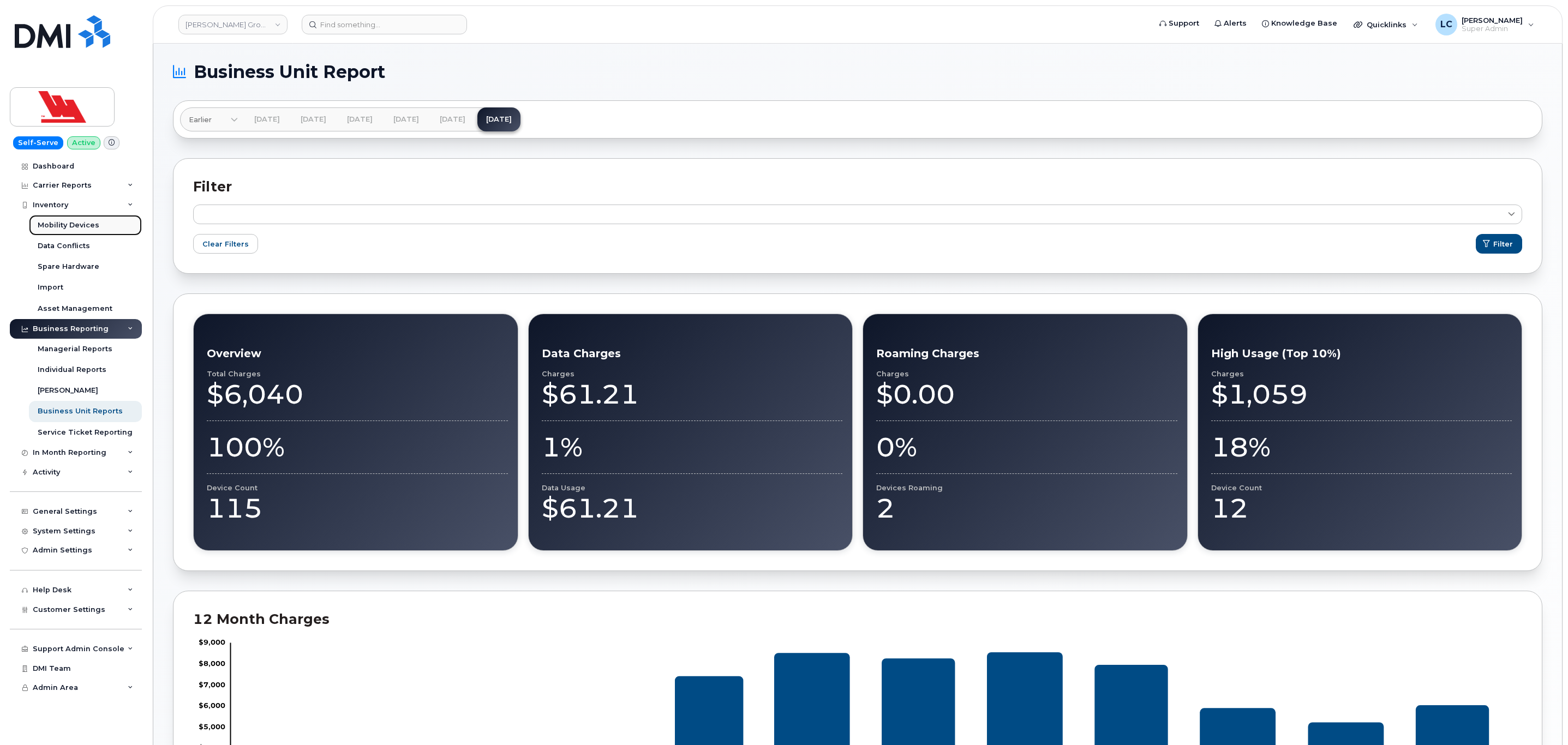
click at [94, 223] on div "Mobility Devices" at bounding box center [68, 225] width 61 height 10
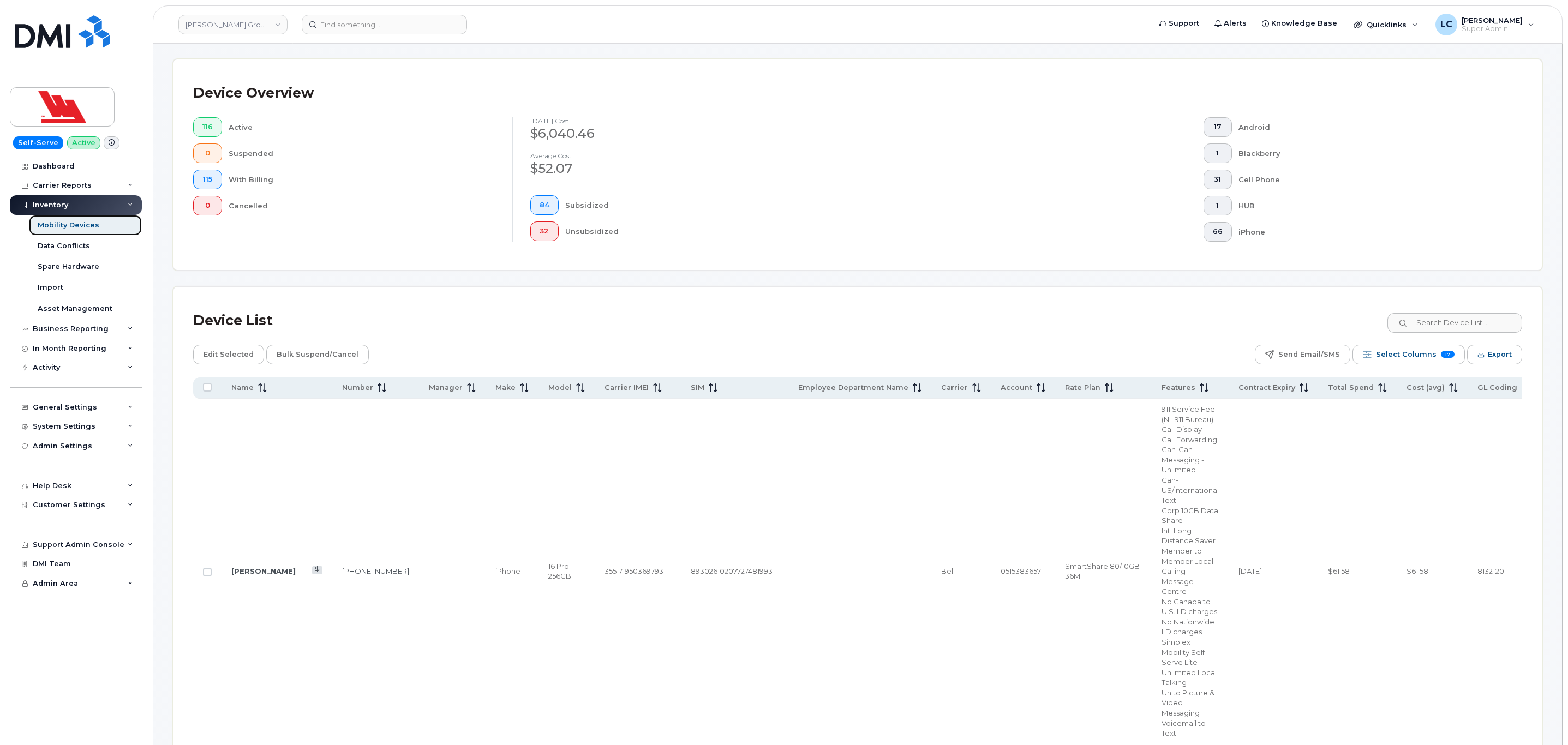
scroll to position [245, 0]
click at [429, 388] on span "Manager" at bounding box center [446, 383] width 34 height 10
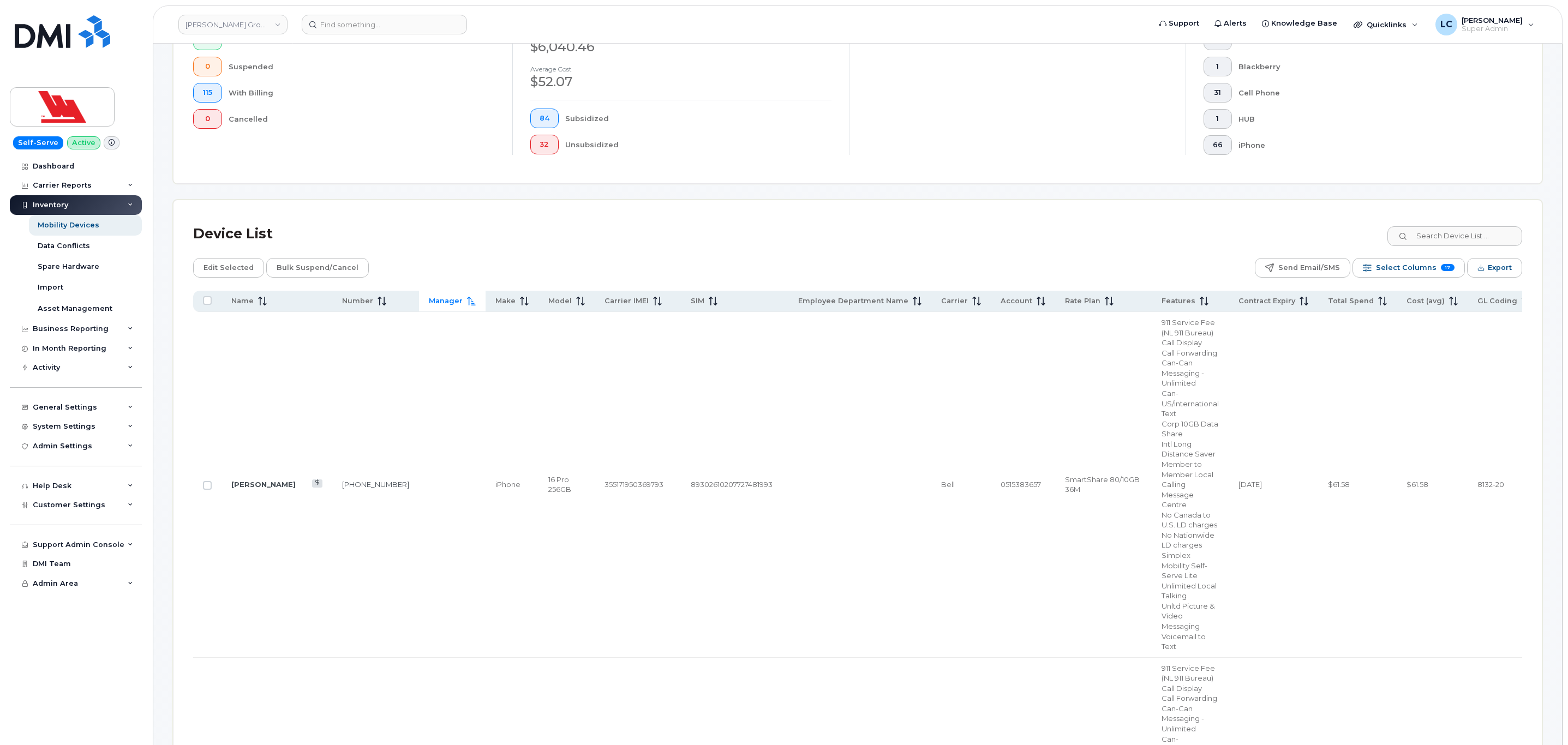
scroll to position [327, 0]
click at [259, 481] on link "Rebeka Lind" at bounding box center [264, 485] width 65 height 9
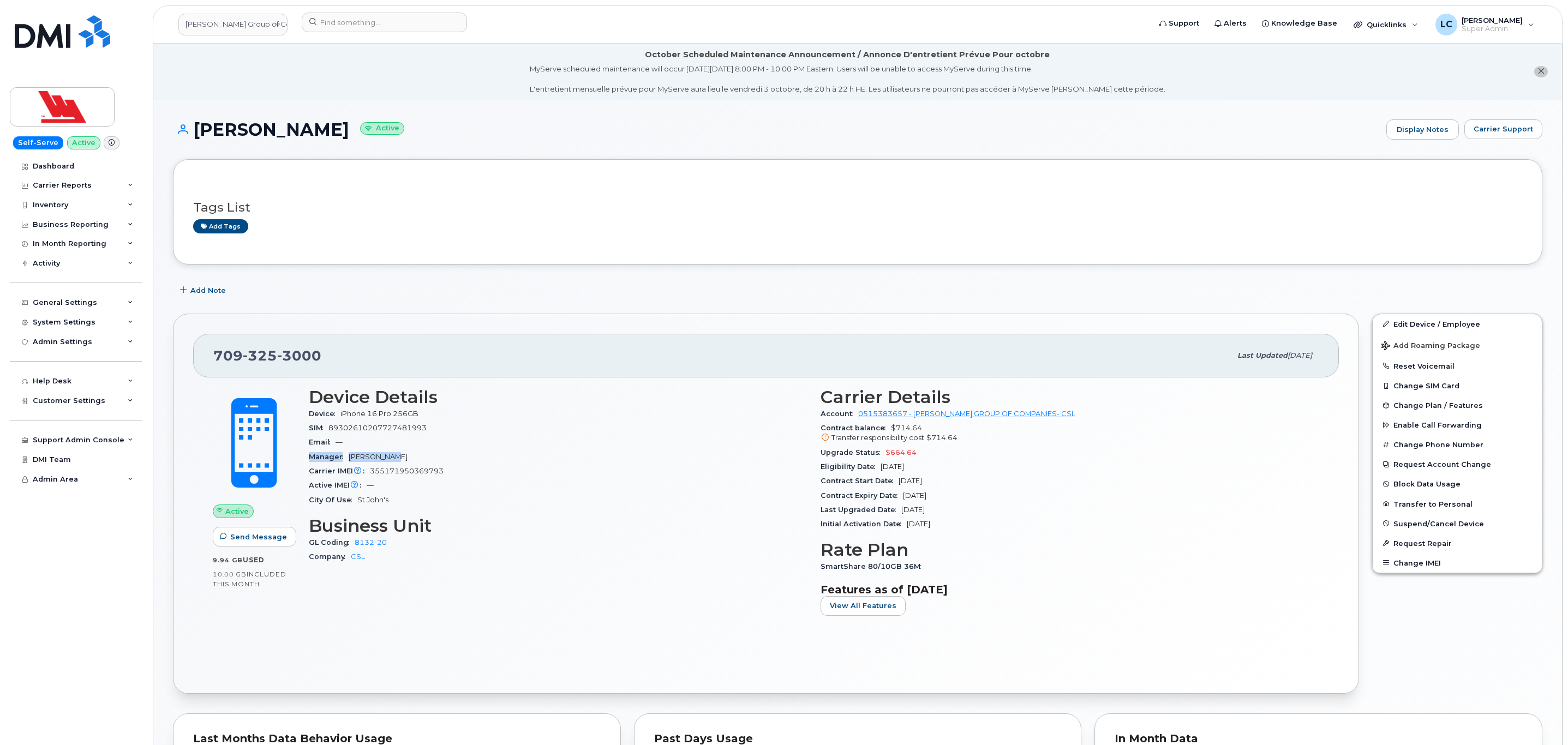
drag, startPoint x: 394, startPoint y: 457, endPoint x: 307, endPoint y: 457, distance: 87.0
click at [307, 457] on div "Device Details Device iPhone 16 Pro 256GB SIM 89302610207727481993 Email — Mana…" at bounding box center [558, 506] width 512 height 250
click at [509, 452] on div "Manager Trudy Oates" at bounding box center [558, 456] width 499 height 14
click at [75, 308] on div "General Settings" at bounding box center [75, 303] width 132 height 19
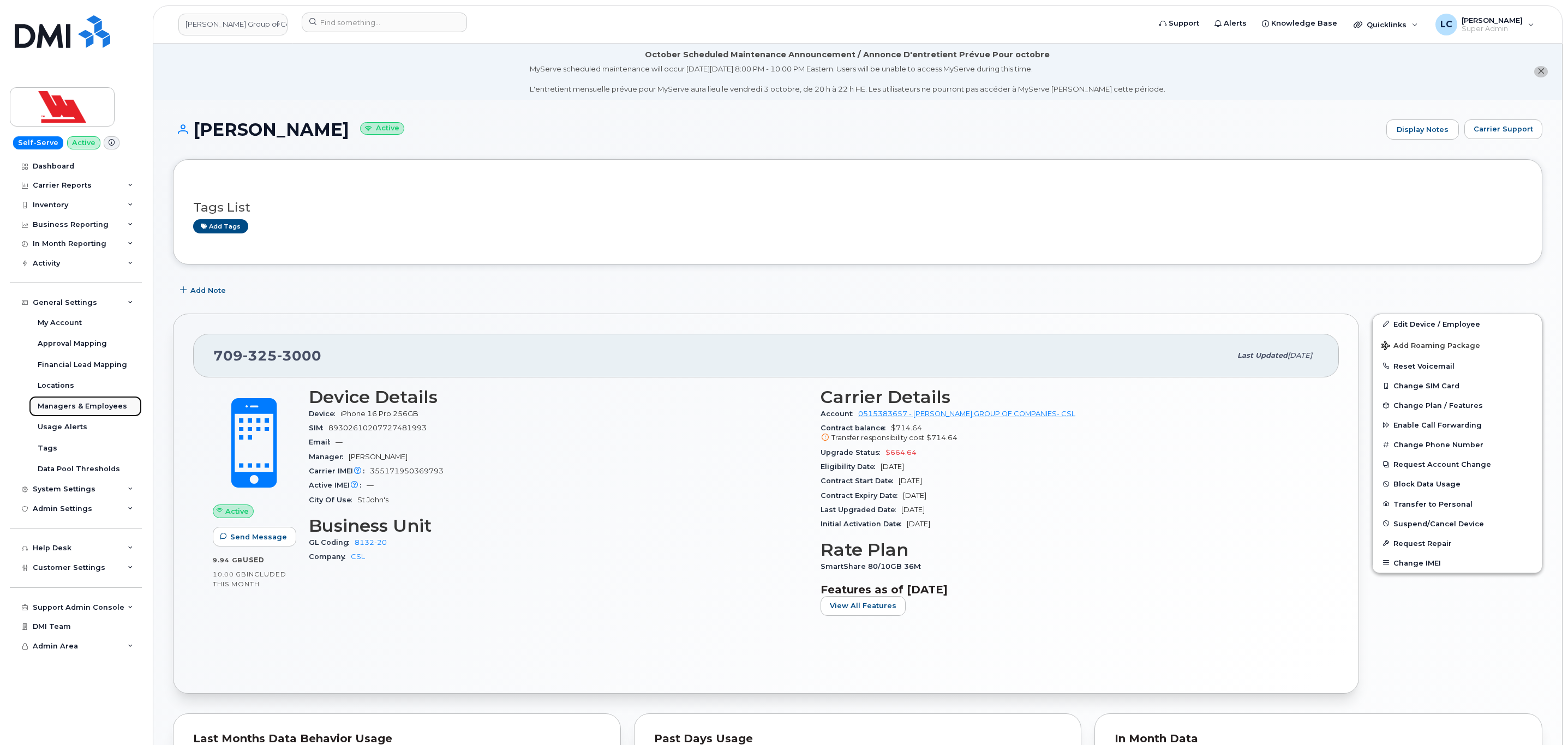
click at [93, 408] on div "Managers & Employees" at bounding box center [82, 407] width 89 height 10
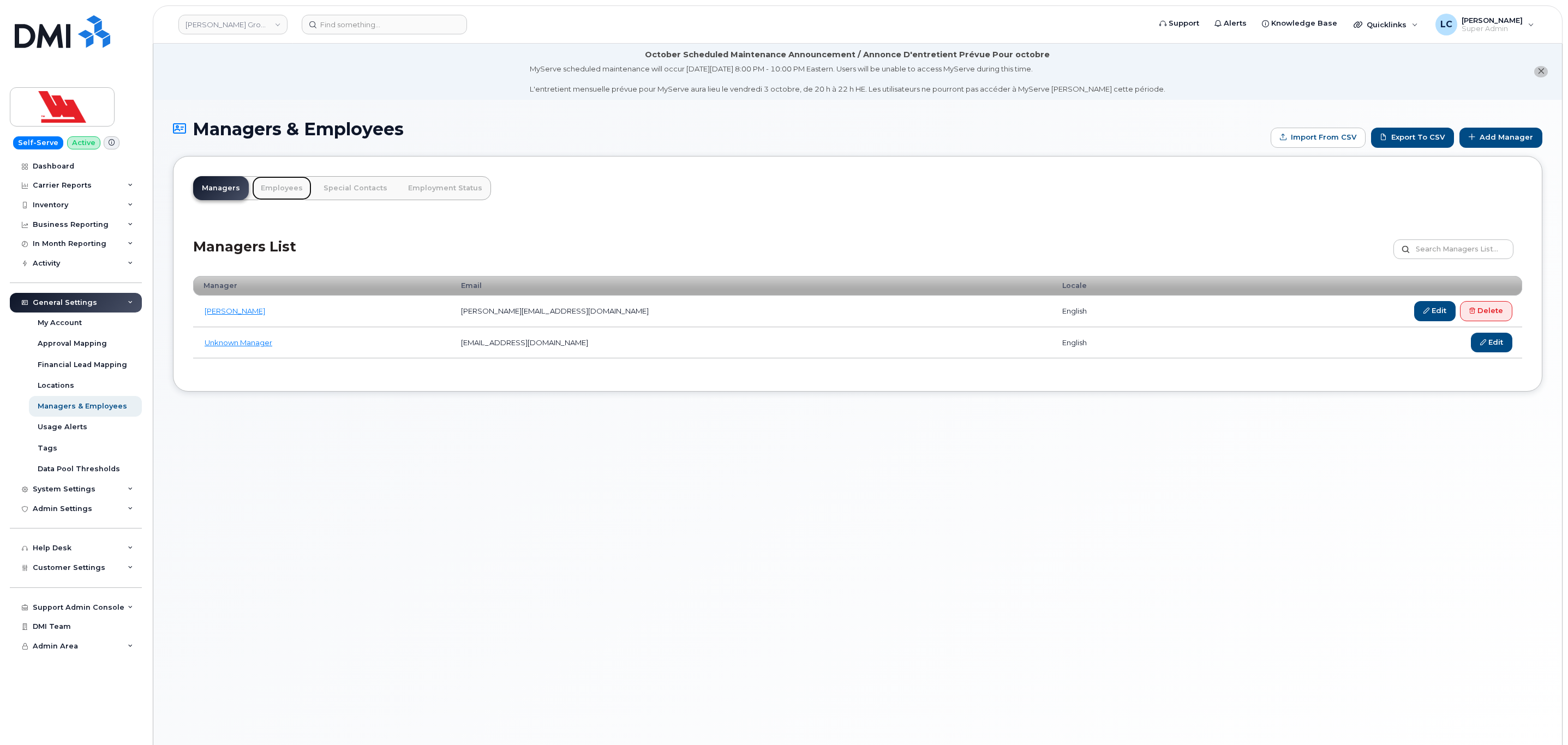
click at [287, 181] on link "Employees" at bounding box center [282, 188] width 60 height 24
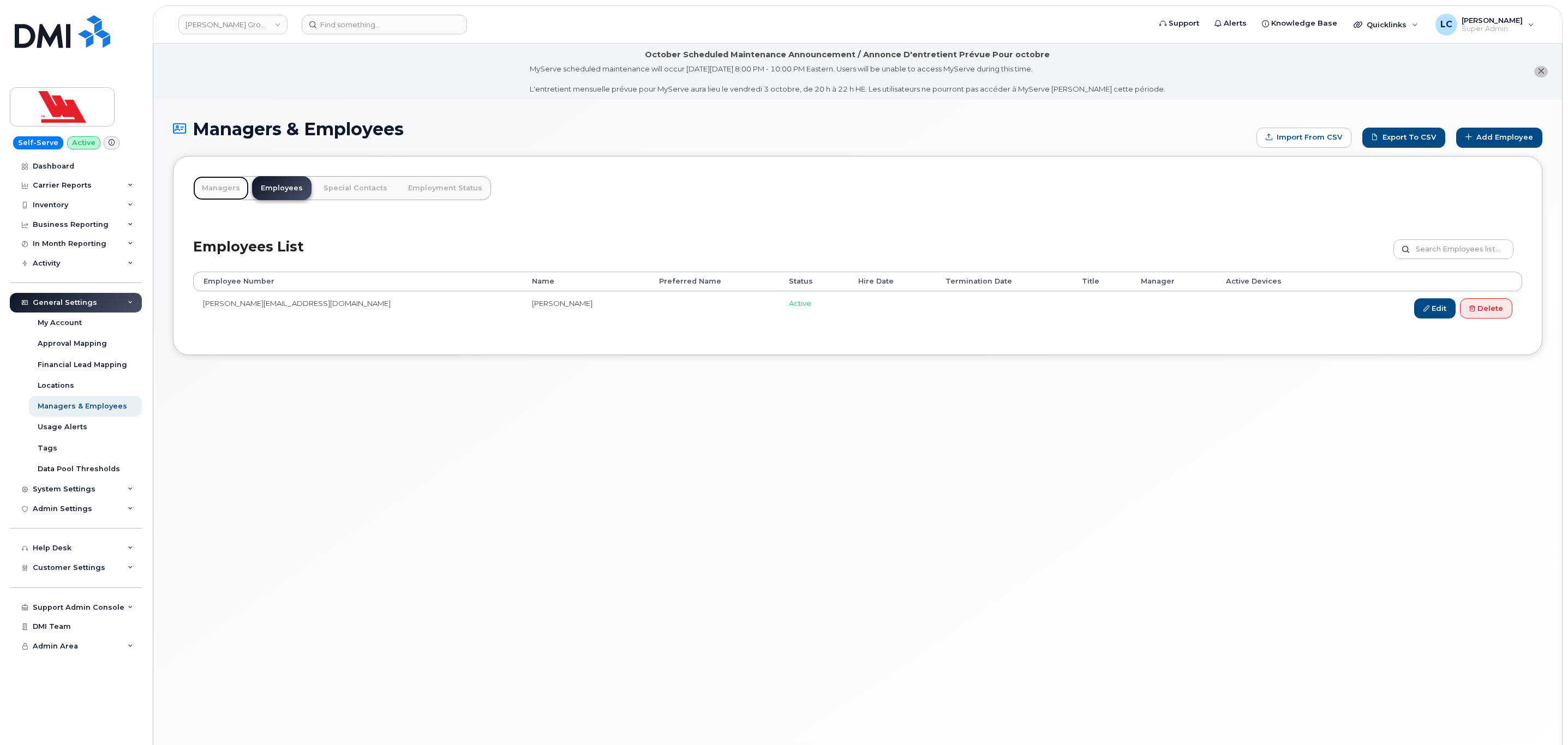
click at [226, 186] on link "Managers" at bounding box center [220, 188] width 55 height 24
